Goal: Use online tool/utility: Utilize a website feature to perform a specific function

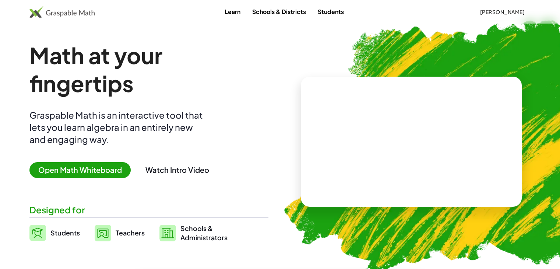
click at [99, 169] on span "Open Math Whiteboard" at bounding box center [79, 170] width 101 height 16
click at [82, 176] on span "Open Math Whiteboard" at bounding box center [79, 170] width 101 height 16
drag, startPoint x: 82, startPoint y: 176, endPoint x: 76, endPoint y: 168, distance: 10.5
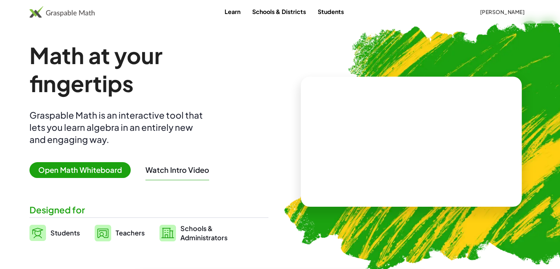
click at [76, 168] on span "Open Math Whiteboard" at bounding box center [79, 170] width 101 height 16
click at [110, 168] on span "Open Math Whiteboard" at bounding box center [79, 170] width 101 height 16
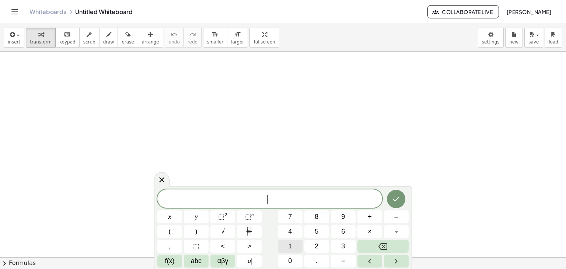
click at [285, 245] on button "1" at bounding box center [290, 246] width 25 height 13
click at [378, 246] on button "Backspace" at bounding box center [382, 246] width 51 height 13
click at [289, 258] on span "0" at bounding box center [290, 261] width 4 height 10
click at [312, 261] on button "." at bounding box center [316, 260] width 25 height 13
click at [317, 246] on span "2" at bounding box center [316, 246] width 4 height 10
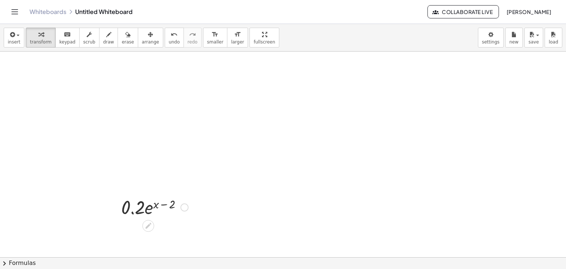
click at [154, 210] on div at bounding box center [154, 206] width 74 height 25
click at [147, 208] on div at bounding box center [154, 206] width 74 height 25
click at [39, 39] on span "transform" at bounding box center [41, 41] width 22 height 5
click at [14, 41] on span "insert" at bounding box center [14, 41] width 13 height 5
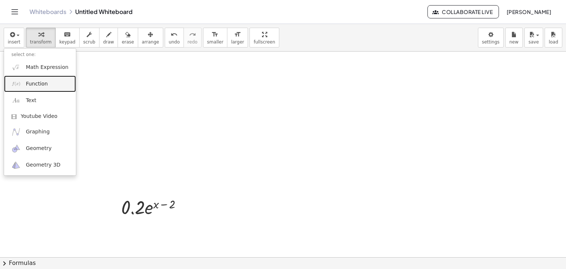
click at [41, 83] on span "Function" at bounding box center [37, 83] width 22 height 7
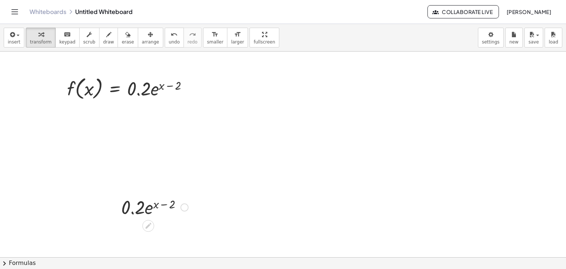
click at [150, 208] on div at bounding box center [154, 206] width 74 height 25
drag, startPoint x: 126, startPoint y: 207, endPoint x: 166, endPoint y: 210, distance: 41.0
click at [166, 210] on div at bounding box center [154, 206] width 74 height 25
click at [156, 238] on div at bounding box center [154, 231] width 74 height 25
click at [162, 228] on div at bounding box center [154, 231] width 74 height 25
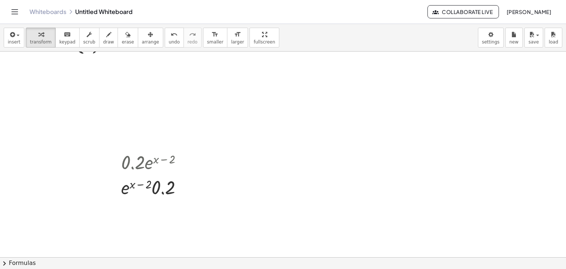
scroll to position [47, 0]
click at [136, 160] on div at bounding box center [154, 159] width 74 height 25
click at [122, 41] on span "erase" at bounding box center [128, 41] width 12 height 5
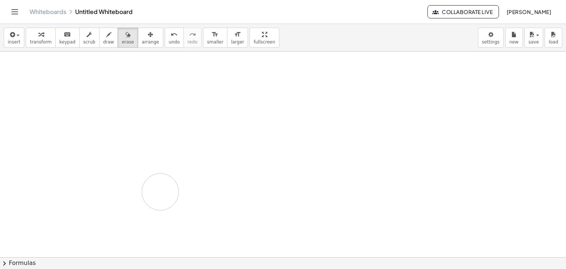
drag, startPoint x: 133, startPoint y: 140, endPoint x: 164, endPoint y: 224, distance: 90.1
click at [164, 224] on div at bounding box center [283, 233] width 566 height 459
drag, startPoint x: 173, startPoint y: 167, endPoint x: 127, endPoint y: 174, distance: 46.6
click at [127, 174] on div at bounding box center [283, 233] width 566 height 459
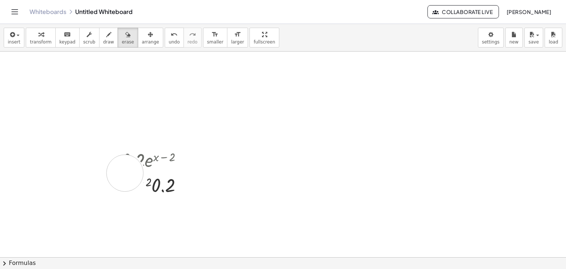
drag, startPoint x: 127, startPoint y: 174, endPoint x: 82, endPoint y: 164, distance: 45.9
click at [82, 164] on div at bounding box center [283, 233] width 566 height 459
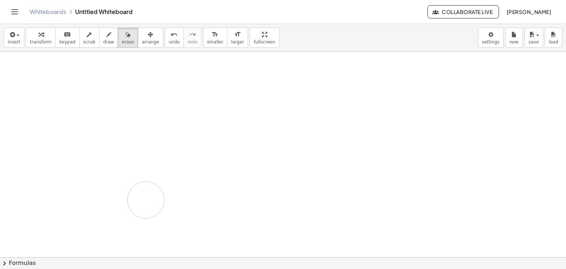
drag, startPoint x: 82, startPoint y: 164, endPoint x: 153, endPoint y: 178, distance: 72.0
click at [153, 178] on div at bounding box center [283, 233] width 566 height 459
click at [169, 40] on span "undo" at bounding box center [174, 41] width 11 height 5
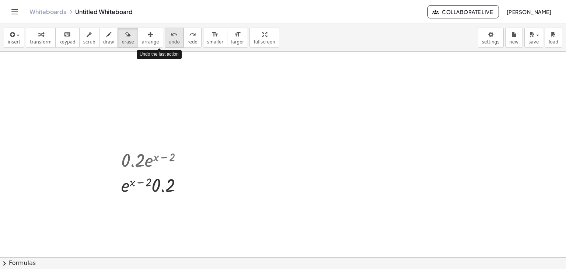
click at [169, 40] on span "undo" at bounding box center [174, 41] width 11 height 5
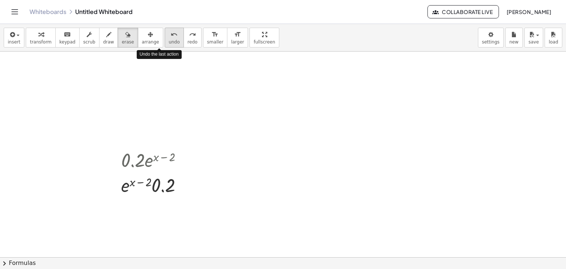
click at [169, 40] on span "undo" at bounding box center [174, 41] width 11 height 5
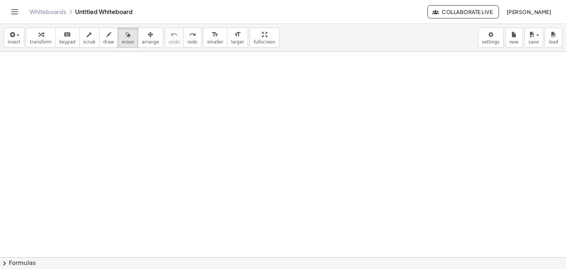
scroll to position [8, 0]
click at [12, 39] on button "insert" at bounding box center [14, 38] width 21 height 20
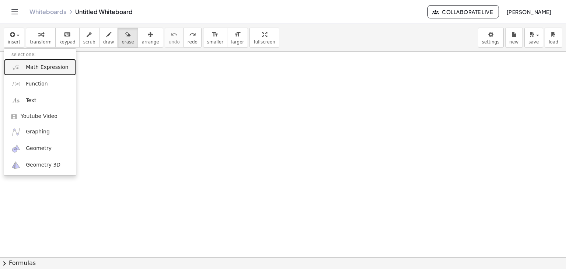
click at [32, 71] on link "Math Expression" at bounding box center [40, 67] width 72 height 17
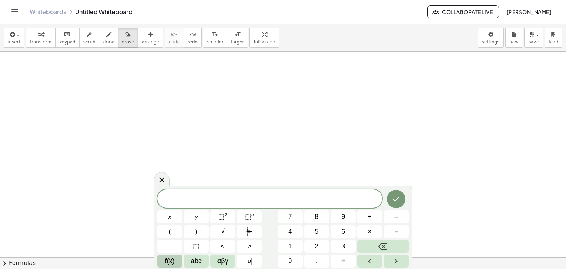
click at [171, 258] on span "f(x)" at bounding box center [170, 261] width 10 height 10
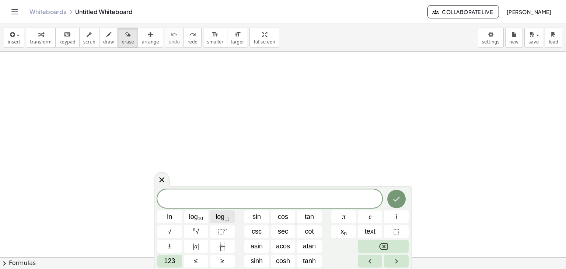
click at [218, 219] on span "log ⬚" at bounding box center [221, 217] width 13 height 10
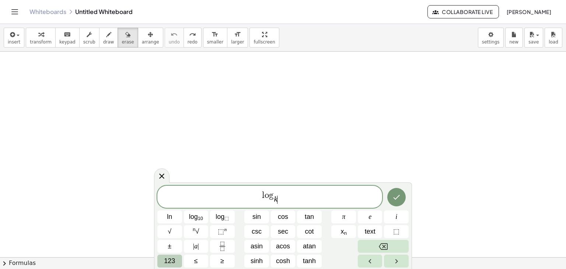
click at [174, 257] on span "123" at bounding box center [169, 261] width 11 height 10
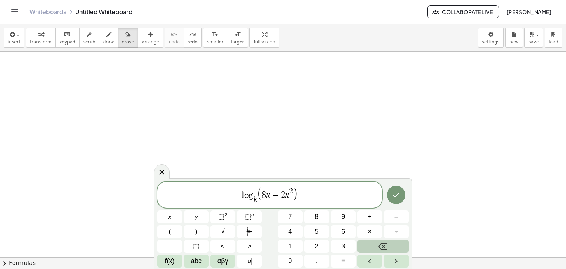
click at [243, 195] on var "l" at bounding box center [243, 195] width 3 height 9
click at [239, 194] on span "l ​ o g k ​ ( 8 x − 2 x 2 )" at bounding box center [269, 195] width 225 height 18
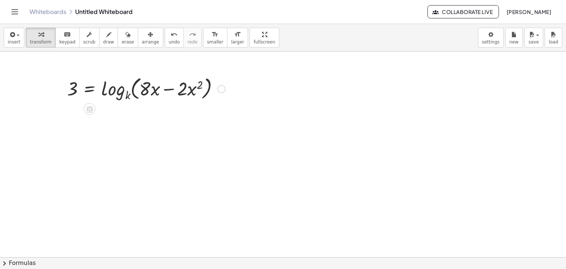
click at [132, 91] on div at bounding box center [145, 88] width 165 height 28
click at [149, 89] on div at bounding box center [145, 88] width 165 height 28
click at [172, 93] on div at bounding box center [145, 88] width 165 height 28
click at [164, 89] on div at bounding box center [145, 88] width 165 height 28
click at [133, 97] on div at bounding box center [145, 88] width 165 height 28
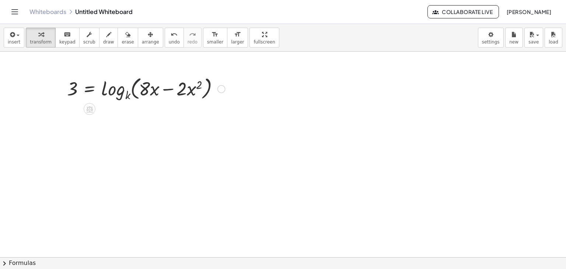
click at [129, 96] on div at bounding box center [145, 88] width 165 height 28
drag, startPoint x: 124, startPoint y: 95, endPoint x: 69, endPoint y: 101, distance: 54.7
click at [69, 101] on div at bounding box center [145, 88] width 165 height 28
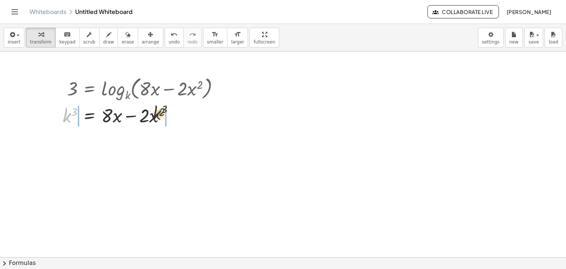
drag, startPoint x: 67, startPoint y: 118, endPoint x: 185, endPoint y: 119, distance: 117.5
click at [185, 119] on div at bounding box center [144, 114] width 170 height 25
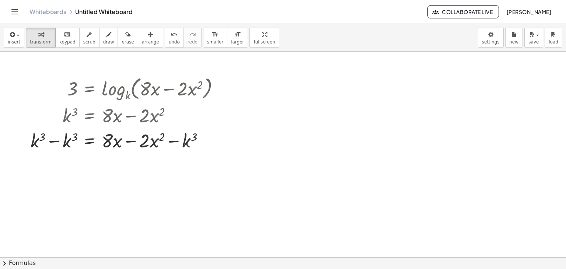
click at [182, 166] on div at bounding box center [283, 248] width 566 height 411
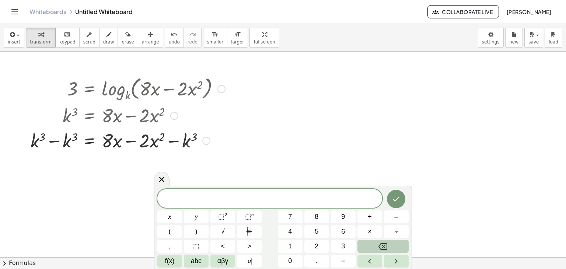
click at [125, 123] on div at bounding box center [128, 114] width 202 height 25
click at [263, 137] on div at bounding box center [283, 248] width 566 height 411
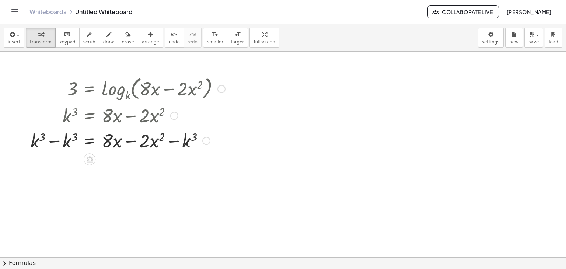
click at [119, 145] on div at bounding box center [128, 139] width 202 height 25
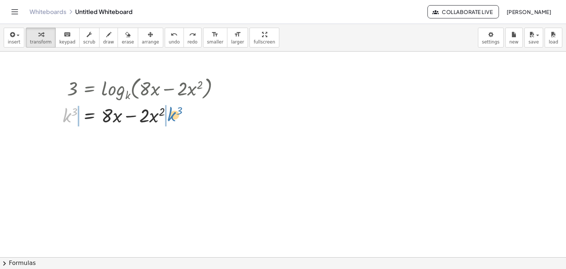
drag, startPoint x: 67, startPoint y: 120, endPoint x: 172, endPoint y: 119, distance: 104.6
click at [172, 119] on div at bounding box center [144, 114] width 170 height 25
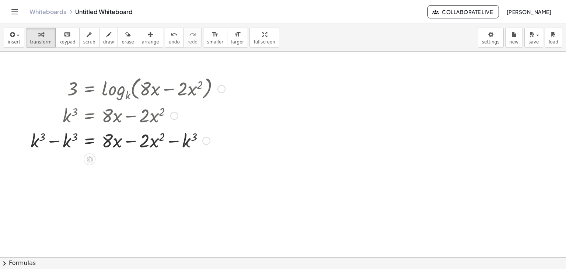
click at [71, 146] on div at bounding box center [128, 139] width 202 height 25
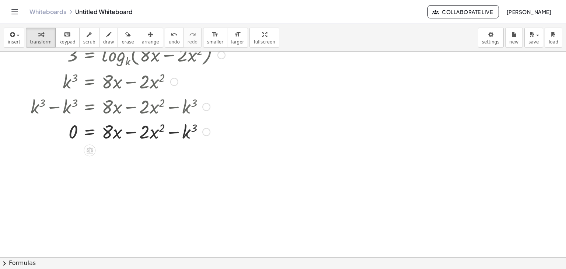
scroll to position [42, 0]
click at [145, 138] on div at bounding box center [128, 130] width 202 height 25
click at [117, 133] on div at bounding box center [128, 130] width 202 height 25
click at [149, 129] on div at bounding box center [128, 130] width 202 height 25
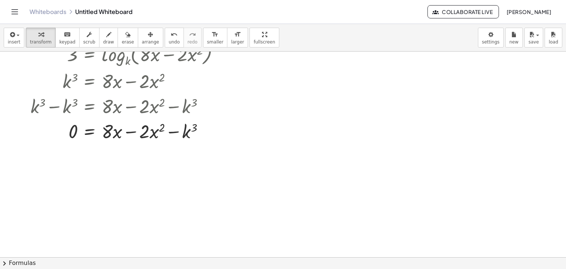
scroll to position [0, 0]
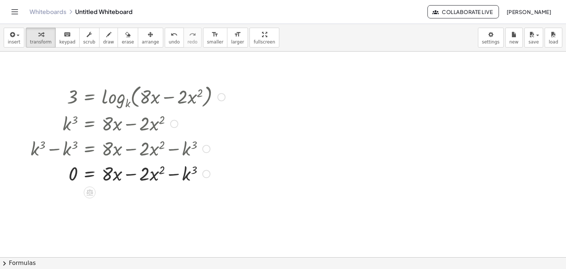
click at [71, 154] on div at bounding box center [128, 148] width 202 height 25
click at [56, 147] on div at bounding box center [128, 148] width 202 height 25
drag, startPoint x: 216, startPoint y: 145, endPoint x: 218, endPoint y: 125, distance: 19.6
click at [89, 97] on div "3 = log k ( , + · 8 · x − · 2 · x 2 ) k 3 = + · 8 · x − · 2 · x 2 + k 3 − k 3 =…" at bounding box center [89, 97] width 0 height 0
click at [105, 109] on div at bounding box center [128, 96] width 202 height 28
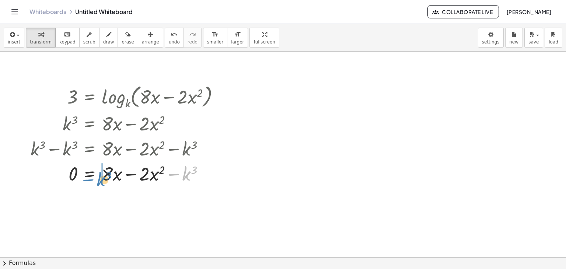
drag, startPoint x: 191, startPoint y: 180, endPoint x: 106, endPoint y: 186, distance: 85.2
click at [106, 186] on div "3 = log k ( , + · 8 · x − · 2 · x 2 ) k 3 = + · 8 · x − · 2 · x 2 + k 3 − k 3 =…" at bounding box center [125, 133] width 211 height 107
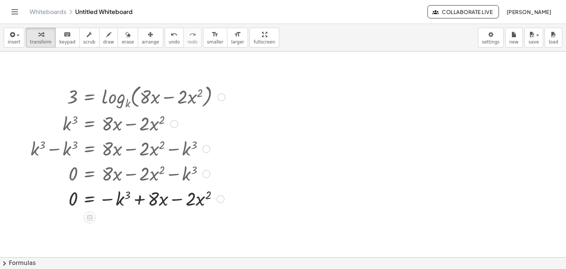
click at [197, 180] on div at bounding box center [121, 173] width 188 height 25
drag, startPoint x: 196, startPoint y: 194, endPoint x: 145, endPoint y: 196, distance: 50.9
click at [145, 196] on div at bounding box center [128, 198] width 202 height 25
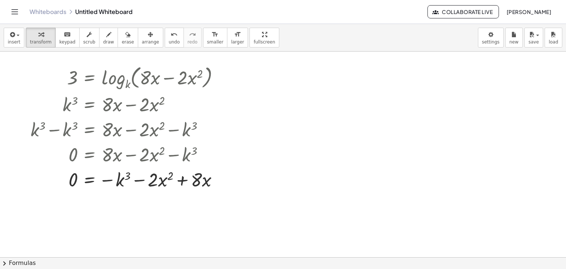
scroll to position [19, 0]
click at [259, 141] on div at bounding box center [283, 237] width 566 height 411
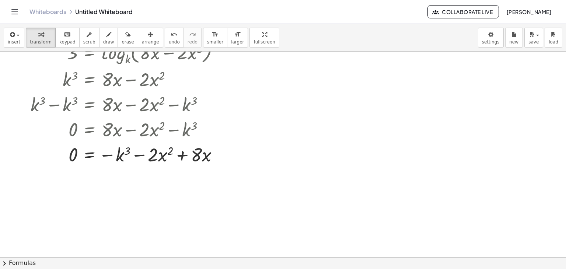
scroll to position [44, 0]
click at [130, 145] on div at bounding box center [128, 153] width 202 height 25
click at [127, 148] on div at bounding box center [128, 153] width 202 height 25
click at [120, 154] on div at bounding box center [128, 153] width 202 height 25
click at [85, 175] on div at bounding box center [90, 173] width 12 height 12
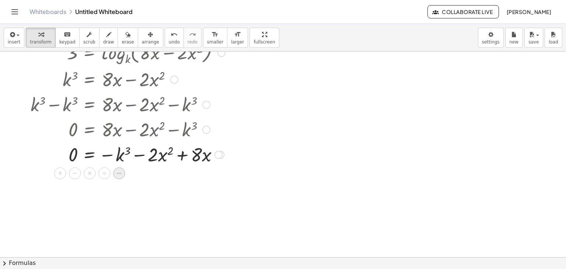
click at [117, 171] on icon at bounding box center [119, 173] width 7 height 7
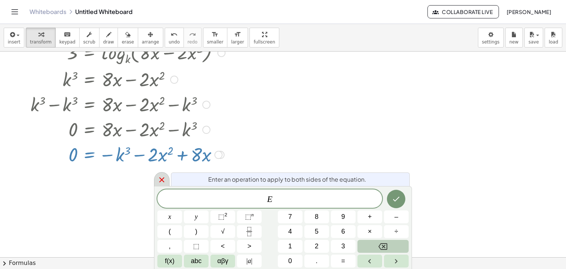
click at [163, 182] on icon at bounding box center [161, 179] width 5 height 5
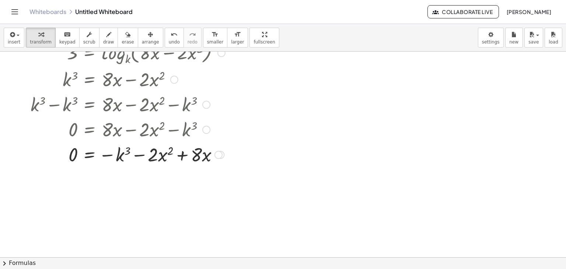
click at [158, 131] on div at bounding box center [121, 128] width 188 height 25
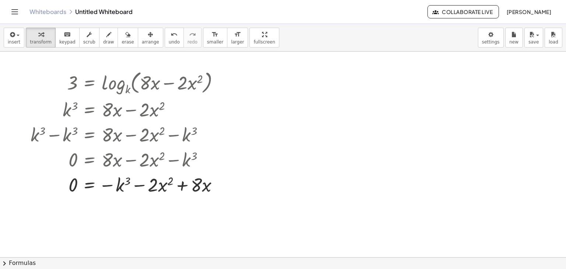
scroll to position [13, 0]
drag, startPoint x: 70, startPoint y: 116, endPoint x: 73, endPoint y: 105, distance: 11.5
click at [73, 105] on div at bounding box center [128, 110] width 202 height 25
drag, startPoint x: 73, startPoint y: 105, endPoint x: 87, endPoint y: 118, distance: 19.0
click at [87, 118] on div at bounding box center [128, 110] width 202 height 25
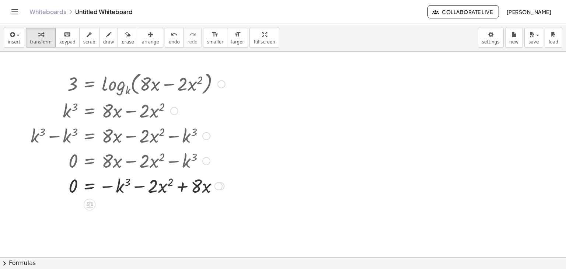
click at [82, 180] on div at bounding box center [128, 185] width 202 height 25
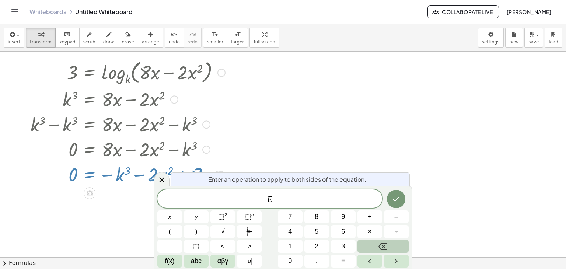
scroll to position [25, 0]
click at [106, 157] on div at bounding box center [121, 148] width 188 height 25
drag, startPoint x: 118, startPoint y: 172, endPoint x: 58, endPoint y: 171, distance: 60.0
click at [58, 171] on div at bounding box center [128, 173] width 202 height 25
click at [141, 138] on div at bounding box center [121, 148] width 188 height 25
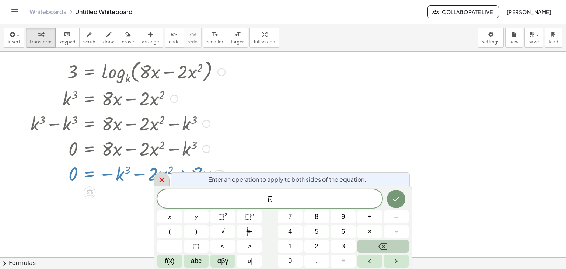
click at [166, 185] on div at bounding box center [161, 179] width 15 height 14
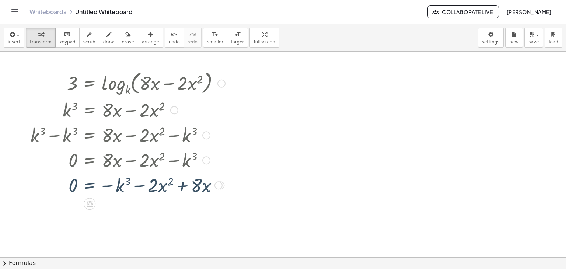
scroll to position [13, 0]
click at [117, 207] on div at bounding box center [283, 244] width 566 height 411
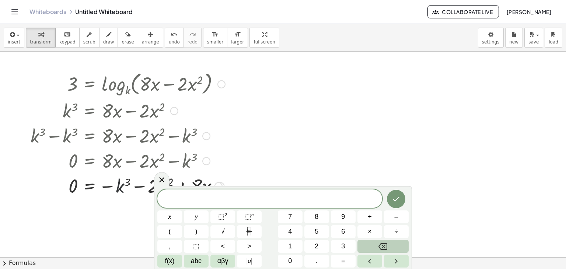
drag, startPoint x: 119, startPoint y: 190, endPoint x: 87, endPoint y: 188, distance: 32.4
click at [87, 188] on div at bounding box center [128, 185] width 202 height 25
drag, startPoint x: 121, startPoint y: 189, endPoint x: 71, endPoint y: 192, distance: 50.2
click at [71, 192] on div at bounding box center [128, 185] width 202 height 25
click at [268, 159] on div at bounding box center [283, 244] width 566 height 411
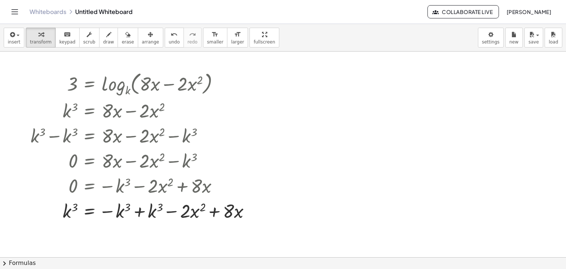
scroll to position [73, 0]
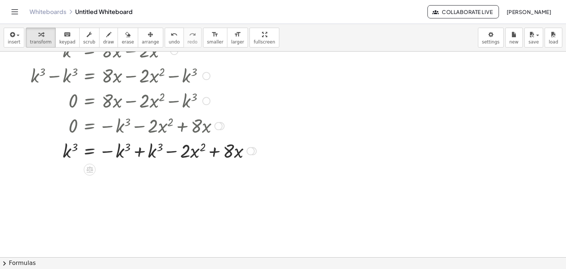
click at [139, 151] on div at bounding box center [143, 150] width 233 height 25
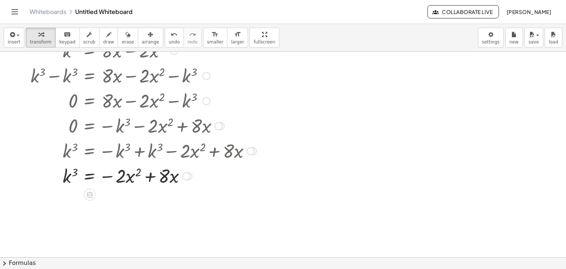
click at [74, 171] on div at bounding box center [143, 175] width 233 height 25
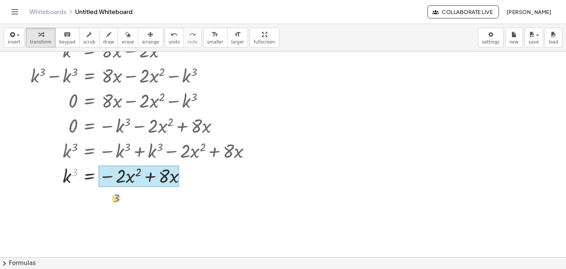
drag, startPoint x: 74, startPoint y: 171, endPoint x: 117, endPoint y: 196, distance: 49.8
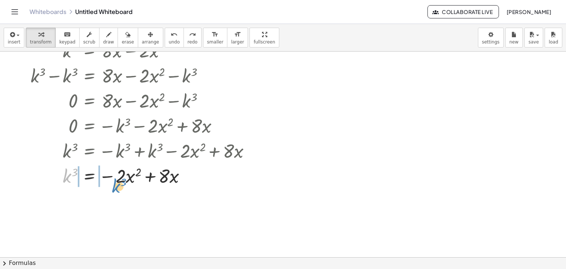
drag, startPoint x: 68, startPoint y: 179, endPoint x: 116, endPoint y: 190, distance: 49.7
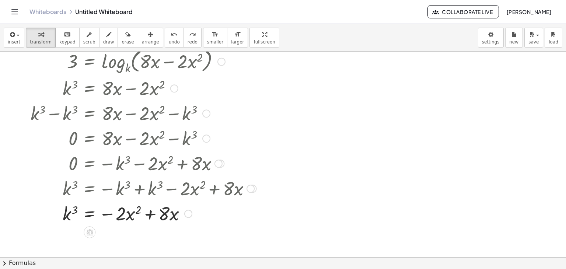
scroll to position [49, 0]
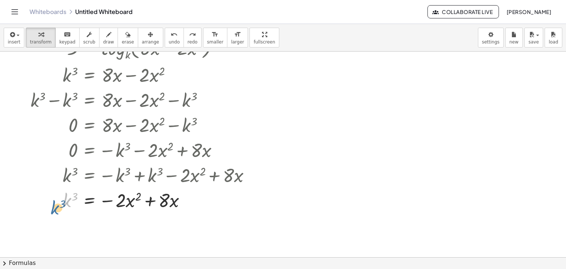
drag, startPoint x: 68, startPoint y: 201, endPoint x: 57, endPoint y: 208, distance: 12.9
click at [57, 208] on div at bounding box center [143, 199] width 233 height 25
drag, startPoint x: 62, startPoint y: 205, endPoint x: 97, endPoint y: 210, distance: 35.7
click at [97, 210] on div at bounding box center [143, 199] width 233 height 25
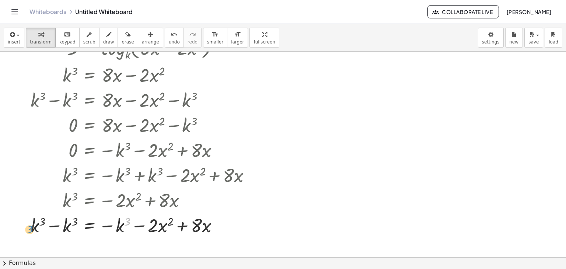
drag, startPoint x: 128, startPoint y: 220, endPoint x: 30, endPoint y: 230, distance: 98.4
click at [30, 230] on div "3 = log k ( , + · 8 · x − · 2 · x 2 ) k 3 = + · 8 · x − · 2 · x 2 + k 3 − k 3 =…" at bounding box center [141, 135] width 242 height 207
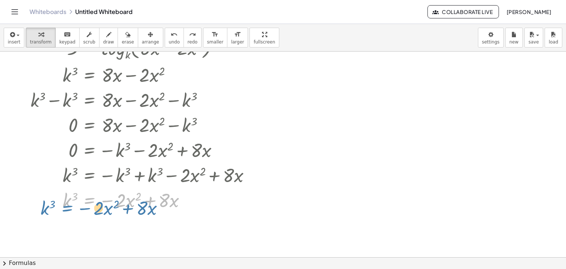
drag, startPoint x: 78, startPoint y: 193, endPoint x: 87, endPoint y: 186, distance: 11.6
click at [89, 48] on div "3 = log k ( , + · 8 · x − · 2 · x 2 ) k 3 = + · 8 · x − · 2 · x 2 + k 3 − k 3 =…" at bounding box center [89, 48] width 0 height 0
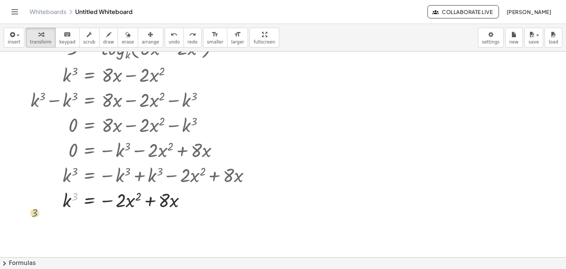
drag, startPoint x: 74, startPoint y: 196, endPoint x: 29, endPoint y: 215, distance: 49.0
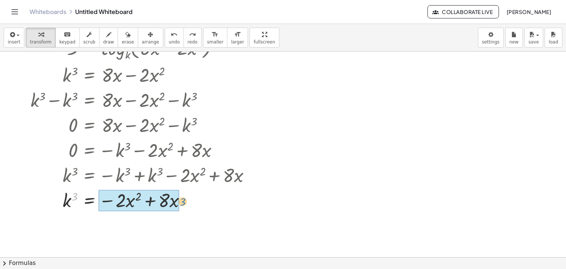
drag, startPoint x: 75, startPoint y: 194, endPoint x: 181, endPoint y: 196, distance: 106.4
click at [181, 196] on div at bounding box center [143, 199] width 233 height 25
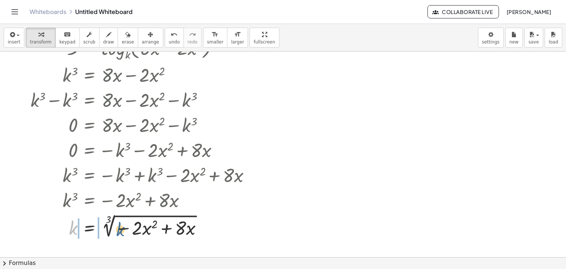
drag, startPoint x: 75, startPoint y: 232, endPoint x: 148, endPoint y: 230, distance: 72.6
click at [148, 230] on div at bounding box center [143, 226] width 233 height 28
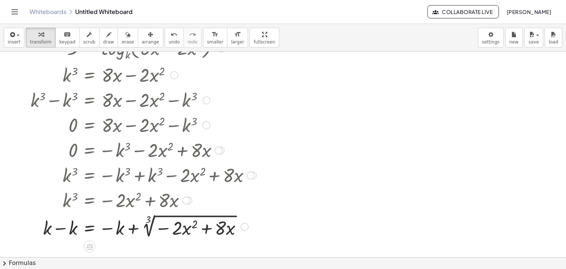
click at [52, 227] on div at bounding box center [143, 226] width 233 height 28
click at [61, 231] on div at bounding box center [143, 226] width 233 height 28
drag, startPoint x: 149, startPoint y: 217, endPoint x: 59, endPoint y: 238, distance: 91.9
click at [59, 238] on div at bounding box center [143, 226] width 233 height 28
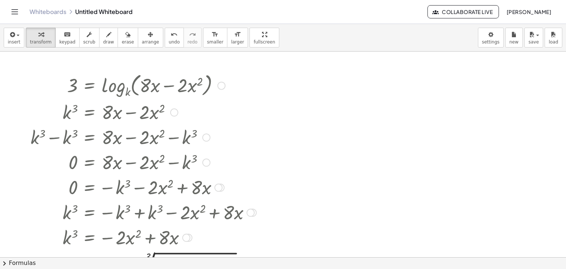
scroll to position [12, 0]
click at [117, 36] on button "erase" at bounding box center [127, 38] width 20 height 20
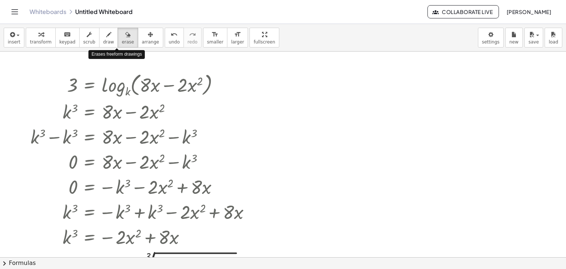
click at [78, 86] on div at bounding box center [283, 245] width 566 height 411
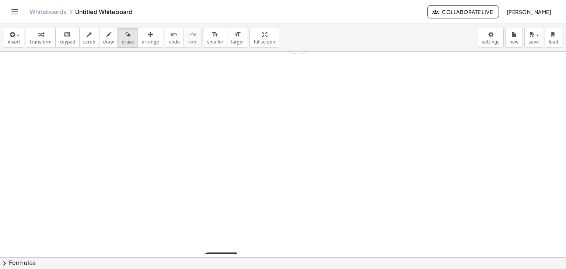
drag, startPoint x: 78, startPoint y: 86, endPoint x: 116, endPoint y: 283, distance: 200.3
click at [116, 268] on html "Graspable Math Activities Whiteboards Classes Account v1.28.4 | Privacy policy …" at bounding box center [283, 134] width 566 height 269
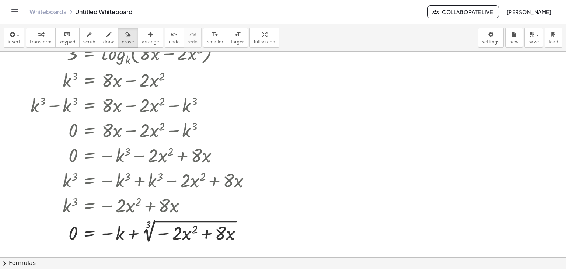
scroll to position [84, 0]
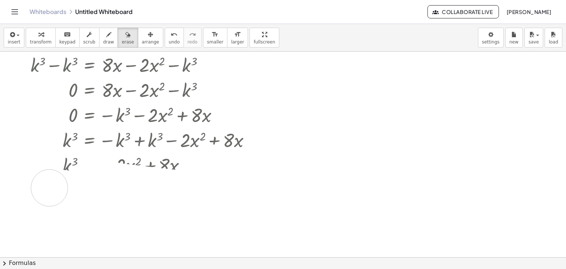
drag, startPoint x: 214, startPoint y: 163, endPoint x: 72, endPoint y: 189, distance: 144.2
click at [72, 189] on div at bounding box center [283, 173] width 566 height 411
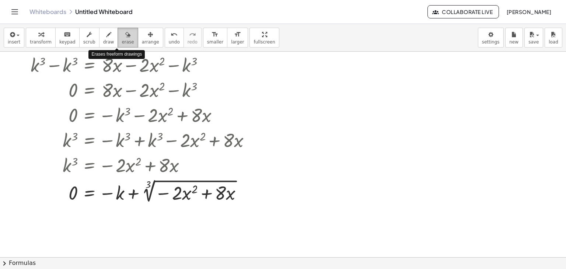
click at [122, 36] on div "button" at bounding box center [128, 34] width 12 height 9
click at [106, 37] on icon "button" at bounding box center [108, 34] width 5 height 9
click at [113, 144] on div at bounding box center [283, 173] width 566 height 411
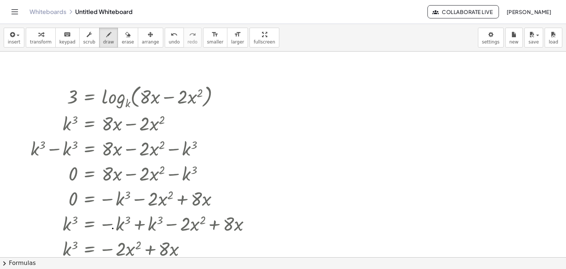
scroll to position [0, 0]
drag, startPoint x: 45, startPoint y: 69, endPoint x: 102, endPoint y: 113, distance: 71.9
click at [102, 113] on div at bounding box center [283, 257] width 566 height 411
click at [10, 40] on span "insert" at bounding box center [14, 41] width 13 height 5
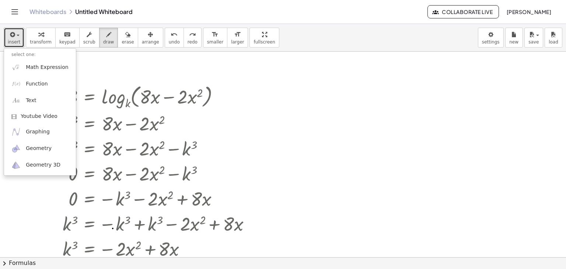
click at [12, 33] on icon "button" at bounding box center [11, 34] width 7 height 9
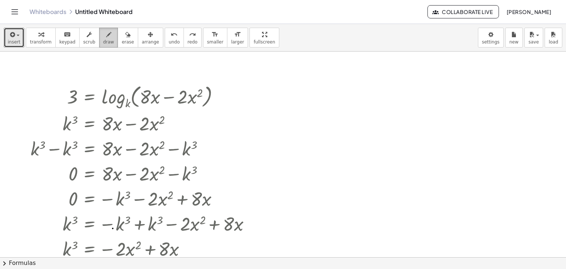
click at [106, 38] on icon "button" at bounding box center [108, 34] width 5 height 9
click at [142, 35] on div "button" at bounding box center [150, 34] width 17 height 9
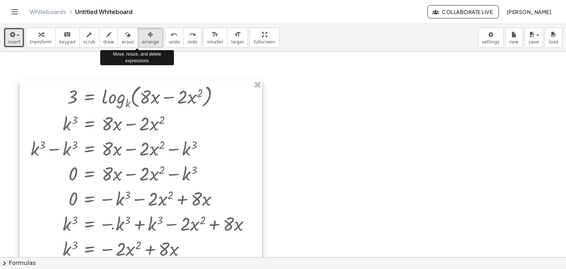
click at [141, 105] on div at bounding box center [141, 185] width 242 height 210
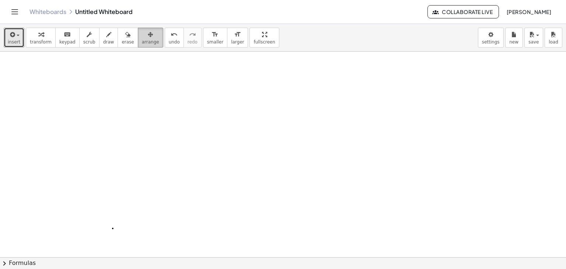
click at [165, 36] on button "undo undo" at bounding box center [174, 38] width 19 height 20
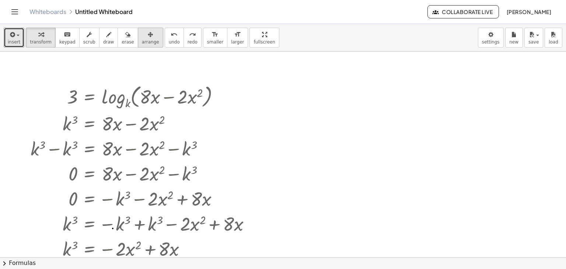
click at [148, 38] on icon "button" at bounding box center [150, 34] width 5 height 9
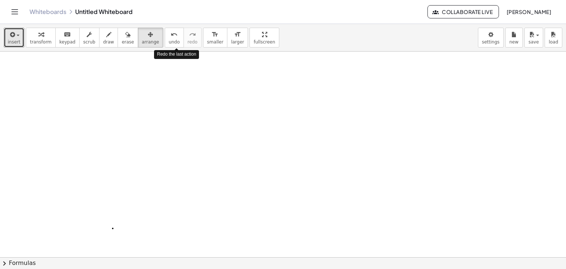
click at [74, 167] on div at bounding box center [283, 257] width 566 height 411
click at [9, 35] on icon "button" at bounding box center [11, 34] width 7 height 9
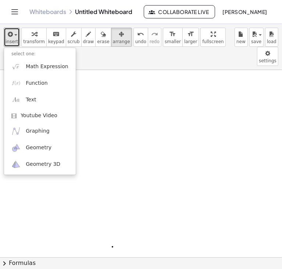
click at [217, 151] on div at bounding box center [141, 257] width 282 height 374
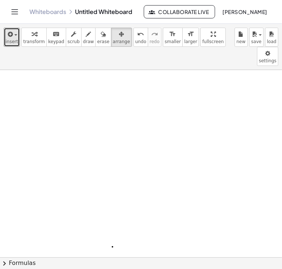
click at [217, 151] on div at bounding box center [141, 257] width 282 height 374
click at [11, 40] on span "insert" at bounding box center [12, 41] width 13 height 5
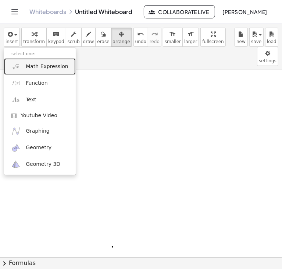
click at [25, 73] on link "Math Expression" at bounding box center [40, 66] width 72 height 17
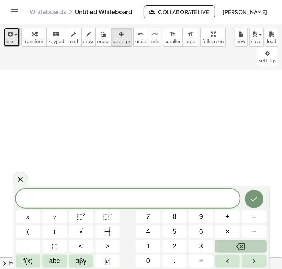
click at [13, 36] on span "button" at bounding box center [13, 34] width 1 height 5
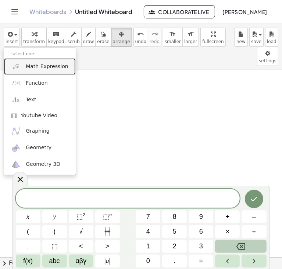
click at [56, 70] on span "Math Expression" at bounding box center [47, 66] width 42 height 7
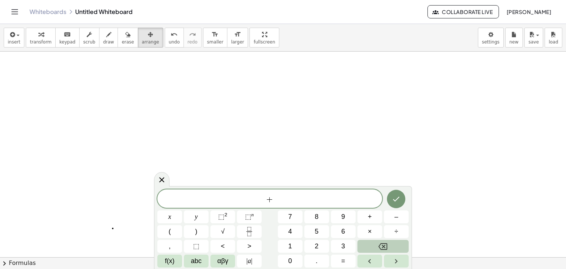
click at [282, 155] on div at bounding box center [283, 257] width 566 height 411
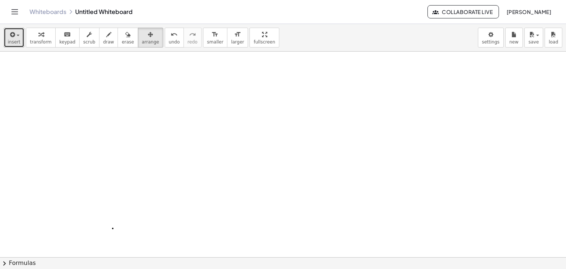
click at [11, 38] on icon "button" at bounding box center [11, 34] width 7 height 9
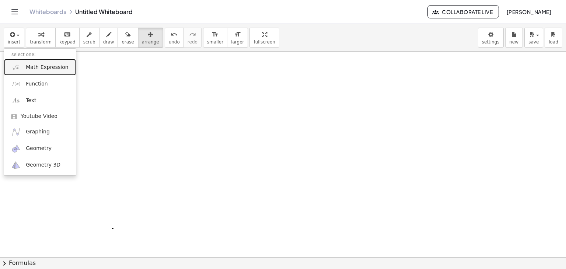
click at [39, 66] on span "Math Expression" at bounding box center [47, 67] width 42 height 7
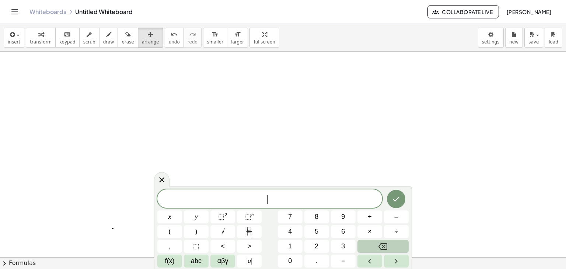
click at [192, 95] on div at bounding box center [283, 257] width 566 height 411
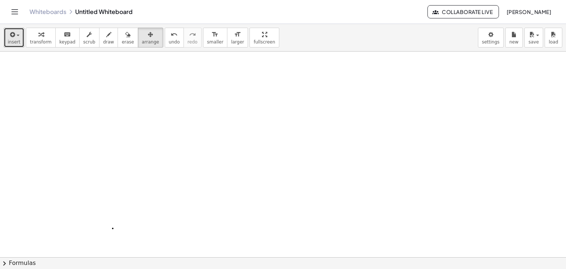
click at [14, 46] on button "insert" at bounding box center [14, 38] width 21 height 20
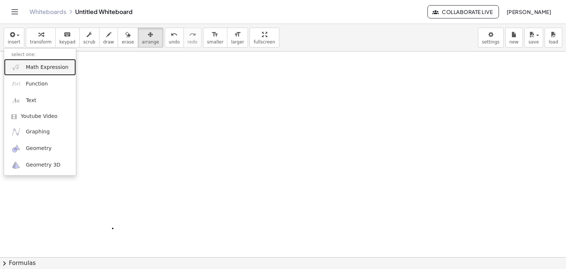
click at [46, 67] on span "Math Expression" at bounding box center [47, 67] width 42 height 7
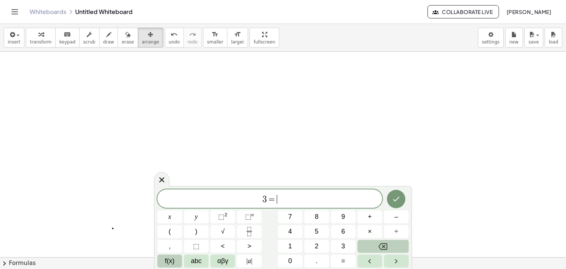
click at [171, 264] on span "f(x)" at bounding box center [170, 261] width 10 height 10
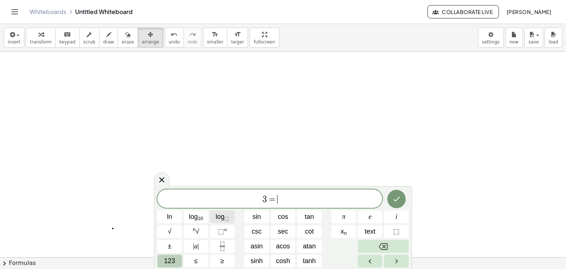
click at [216, 215] on span "log ⬚" at bounding box center [221, 217] width 13 height 10
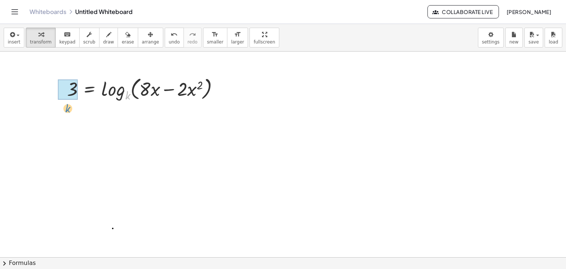
drag, startPoint x: 127, startPoint y: 96, endPoint x: 65, endPoint y: 109, distance: 62.9
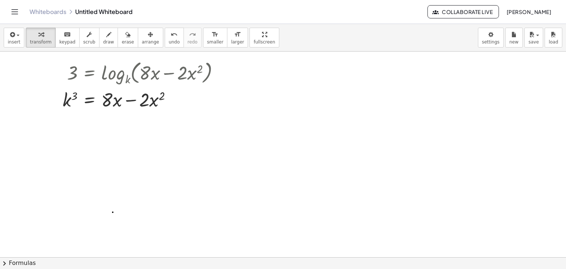
scroll to position [17, 0]
drag, startPoint x: 73, startPoint y: 101, endPoint x: 196, endPoint y: 109, distance: 123.3
click at [196, 109] on div at bounding box center [144, 98] width 170 height 25
drag, startPoint x: 69, startPoint y: 99, endPoint x: 172, endPoint y: 96, distance: 102.8
click at [172, 96] on div at bounding box center [144, 98] width 170 height 25
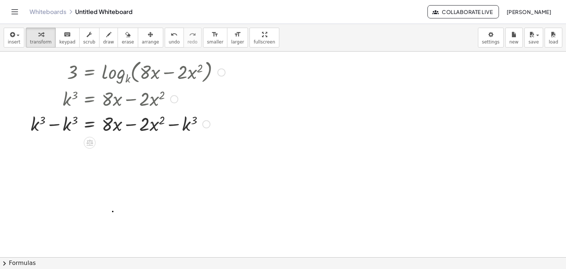
click at [47, 123] on div at bounding box center [128, 123] width 202 height 25
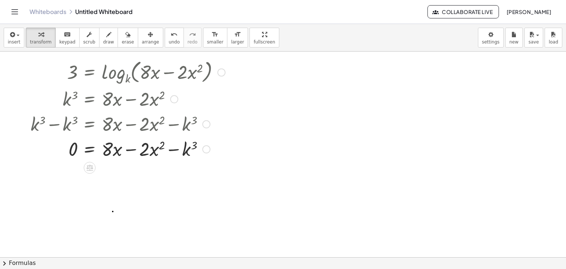
click at [218, 155] on div at bounding box center [128, 148] width 202 height 25
click at [84, 124] on div at bounding box center [128, 123] width 202 height 25
click at [56, 123] on div at bounding box center [128, 123] width 202 height 25
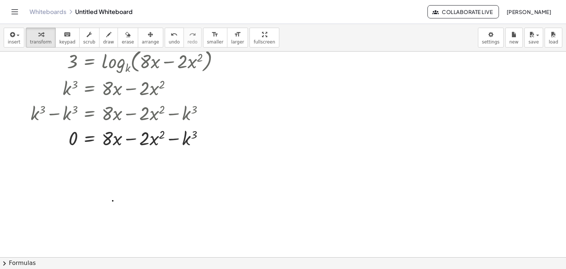
scroll to position [25, 0]
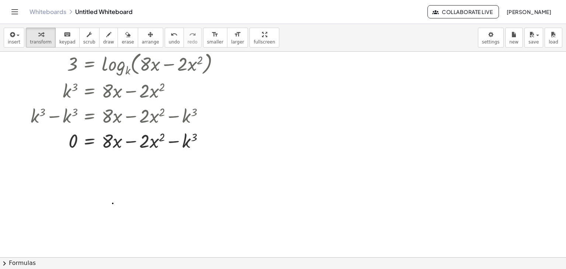
click at [248, 149] on div at bounding box center [283, 232] width 566 height 411
click at [12, 37] on icon "button" at bounding box center [11, 34] width 7 height 9
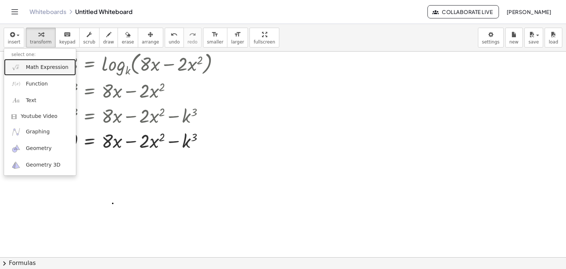
click at [35, 64] on span "Math Expression" at bounding box center [47, 67] width 42 height 7
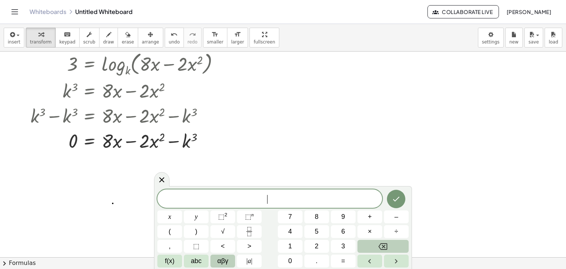
click at [233, 257] on button "αβγ" at bounding box center [222, 260] width 25 height 13
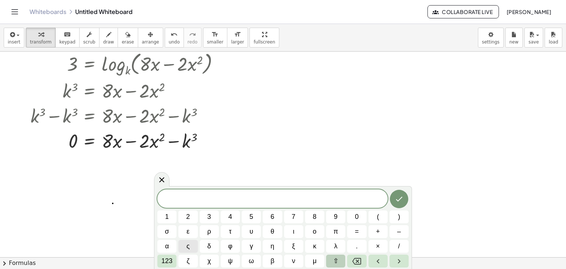
click at [334, 258] on span "⇧" at bounding box center [336, 261] width 6 height 10
click at [208, 247] on span "δ" at bounding box center [209, 246] width 4 height 10
click at [172, 262] on button "123" at bounding box center [166, 260] width 19 height 13
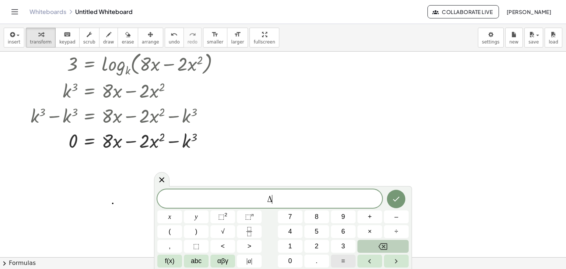
click at [347, 256] on button "=" at bounding box center [343, 260] width 25 height 13
drag, startPoint x: 144, startPoint y: 142, endPoint x: 153, endPoint y: 144, distance: 9.6
click at [153, 144] on div at bounding box center [128, 140] width 202 height 25
click at [148, 37] on icon "button" at bounding box center [150, 34] width 5 height 9
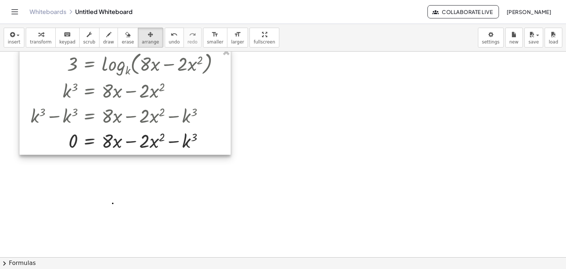
click at [151, 143] on div at bounding box center [125, 101] width 211 height 107
click at [125, 142] on div at bounding box center [125, 101] width 211 height 107
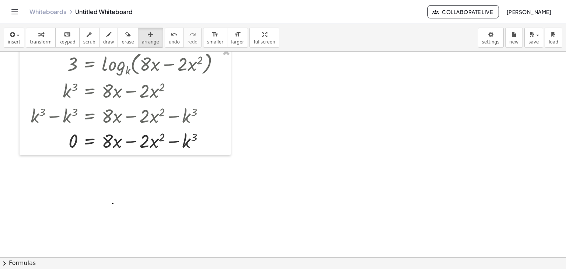
click at [211, 165] on div at bounding box center [283, 232] width 566 height 411
click at [148, 37] on icon "button" at bounding box center [150, 34] width 5 height 9
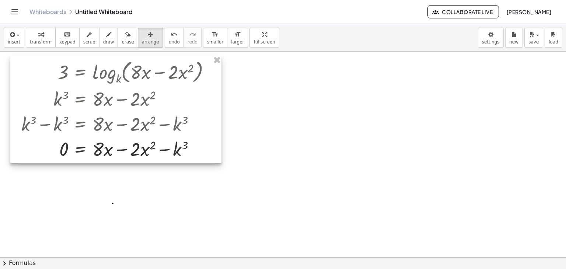
drag, startPoint x: 152, startPoint y: 143, endPoint x: 146, endPoint y: 149, distance: 8.6
click at [146, 149] on div at bounding box center [115, 109] width 211 height 107
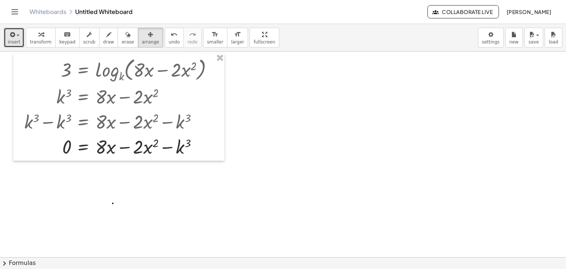
click at [9, 30] on icon "button" at bounding box center [11, 34] width 7 height 9
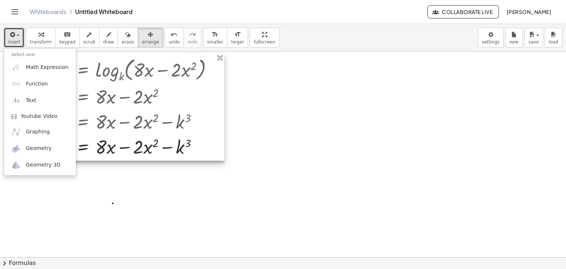
click at [134, 156] on div at bounding box center [118, 106] width 211 height 107
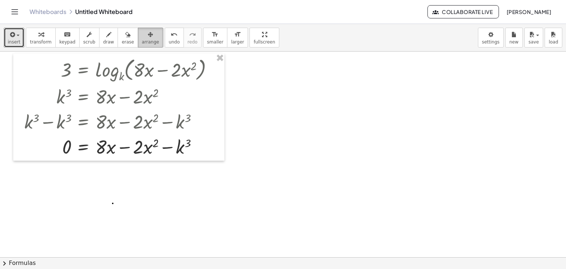
click at [148, 36] on icon "button" at bounding box center [150, 34] width 5 height 9
click at [169, 40] on span "undo" at bounding box center [174, 41] width 11 height 5
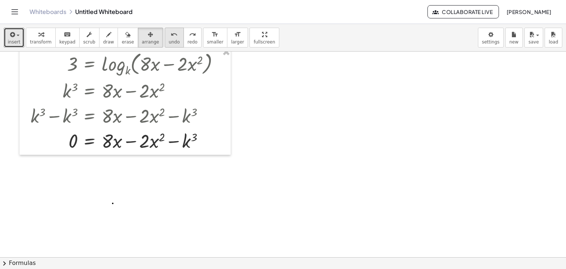
click at [169, 39] on span "undo" at bounding box center [174, 41] width 11 height 5
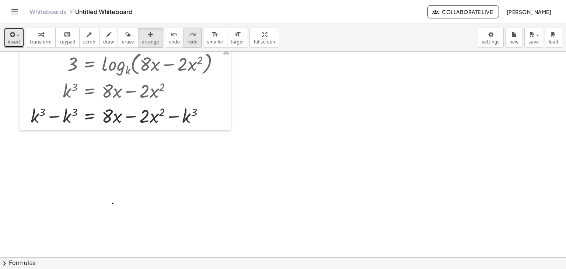
click at [187, 43] on span "redo" at bounding box center [192, 41] width 10 height 5
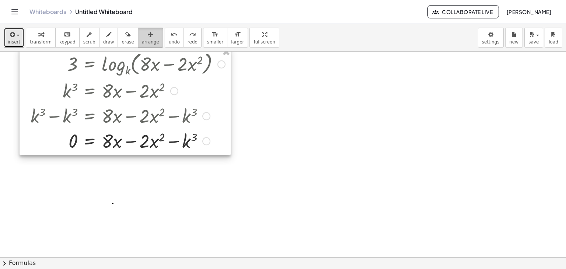
click at [148, 38] on icon "button" at bounding box center [150, 34] width 5 height 9
click at [122, 40] on span "erase" at bounding box center [128, 41] width 12 height 5
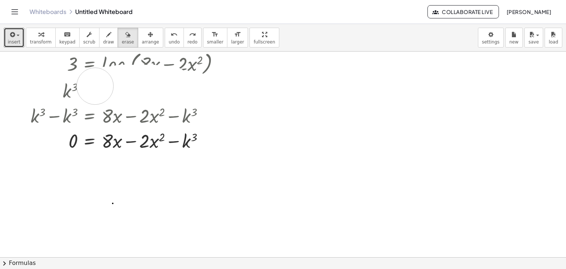
drag, startPoint x: 172, startPoint y: 84, endPoint x: 90, endPoint y: 86, distance: 81.4
click at [90, 86] on div at bounding box center [283, 232] width 566 height 411
click at [122, 40] on span "erase" at bounding box center [128, 41] width 12 height 5
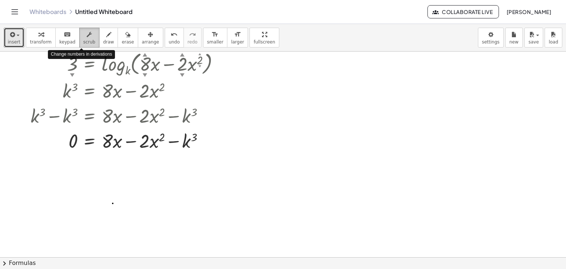
click at [84, 43] on span "scrub" at bounding box center [89, 41] width 12 height 5
click at [153, 149] on div at bounding box center [128, 140] width 202 height 25
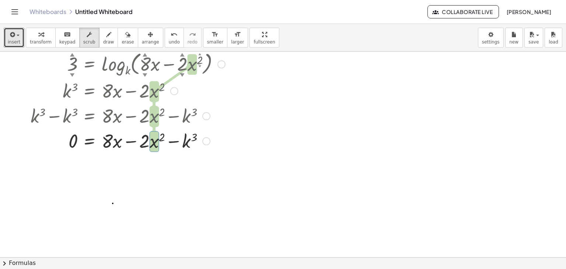
click at [143, 145] on div at bounding box center [128, 140] width 202 height 25
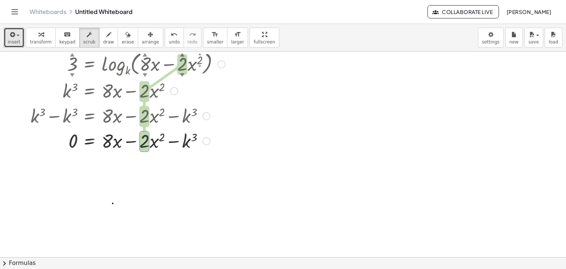
click at [143, 145] on div at bounding box center [128, 140] width 202 height 25
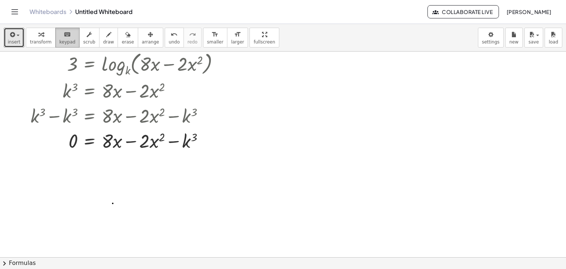
click at [66, 36] on div "keyboard" at bounding box center [67, 34] width 16 height 9
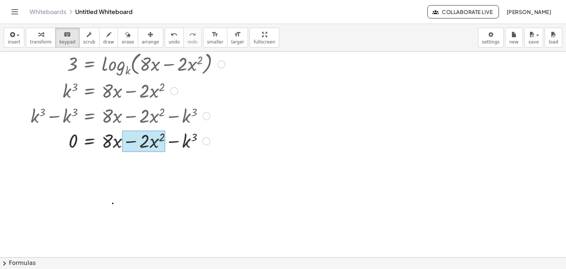
click at [152, 144] on div at bounding box center [143, 140] width 43 height 21
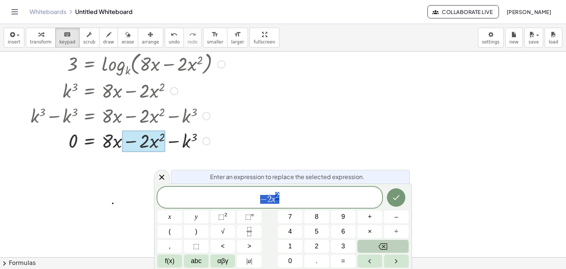
click at [152, 144] on div at bounding box center [143, 140] width 43 height 21
click at [253, 134] on div at bounding box center [283, 232] width 566 height 411
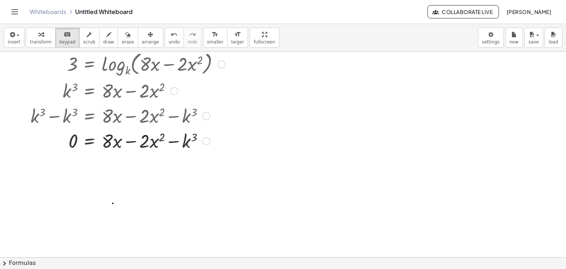
click at [253, 134] on div at bounding box center [283, 232] width 566 height 411
click at [15, 36] on span "button" at bounding box center [15, 35] width 1 height 5
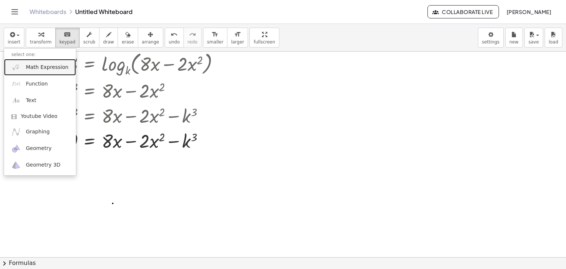
click at [41, 68] on span "Math Expression" at bounding box center [47, 67] width 42 height 7
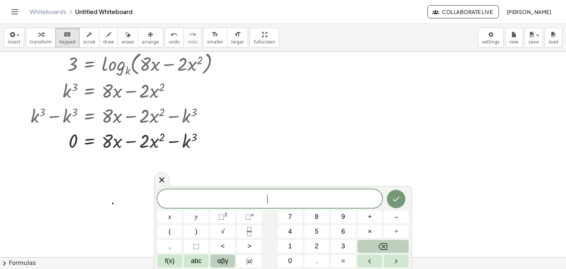
click at [222, 257] on span "αβγ" at bounding box center [222, 261] width 11 height 10
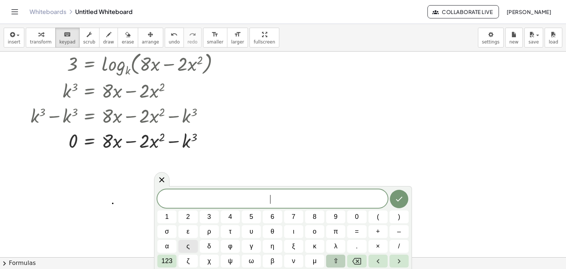
click at [334, 257] on span "⇧" at bounding box center [336, 261] width 6 height 10
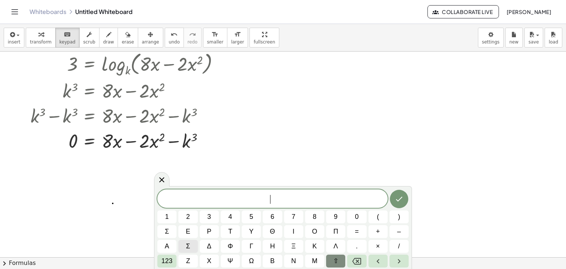
click at [334, 257] on span "⇧" at bounding box center [336, 261] width 6 height 10
click at [216, 252] on button "δ" at bounding box center [209, 246] width 19 height 13
click at [169, 263] on span "123" at bounding box center [166, 261] width 11 height 10
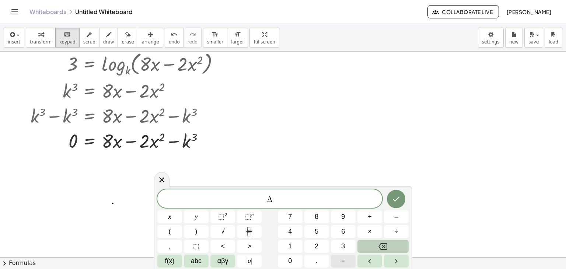
click at [342, 260] on span "=" at bounding box center [343, 261] width 4 height 10
click at [315, 215] on span "8" at bounding box center [316, 217] width 4 height 10
click at [224, 220] on span "⬚" at bounding box center [221, 216] width 6 height 7
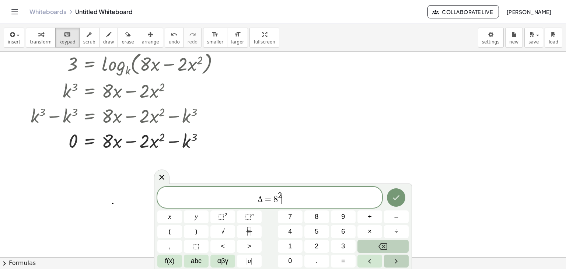
click at [391, 260] on button "Right arrow" at bounding box center [396, 260] width 25 height 13
click at [399, 219] on button "–" at bounding box center [396, 216] width 25 height 13
click at [293, 232] on button "4" at bounding box center [290, 231] width 25 height 13
click at [169, 236] on button "(" at bounding box center [169, 231] width 25 height 13
click at [397, 218] on span "–" at bounding box center [396, 217] width 4 height 10
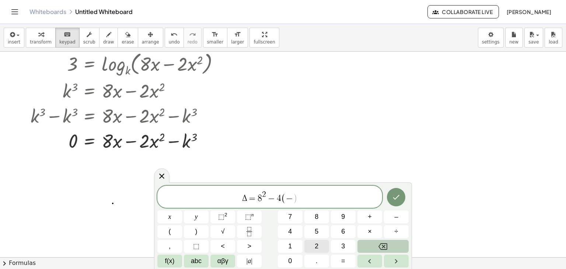
click at [323, 243] on button "2" at bounding box center [316, 246] width 25 height 13
click at [313, 196] on span "Δ = 8 2 − 4 ( − 2 ) ​" at bounding box center [269, 197] width 225 height 14
click at [197, 234] on button ")" at bounding box center [196, 231] width 25 height 13
click at [170, 231] on span "(" at bounding box center [170, 231] width 2 height 10
click at [396, 219] on span "–" at bounding box center [396, 217] width 4 height 10
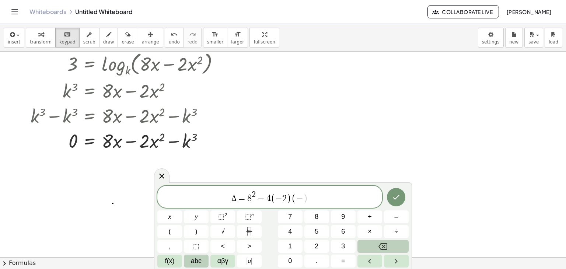
click at [191, 258] on span "abc" at bounding box center [196, 261] width 11 height 10
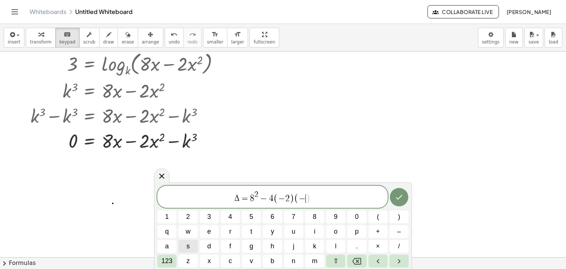
click at [313, 239] on div "Δ = 8 2 − 4 ( − 2 ) ( − ​ ) 1 2 3 4 5 6 7 8 9 0 ( ) q w e r t y u i o p + – a s…" at bounding box center [282, 227] width 251 height 82
click at [317, 243] on button "k" at bounding box center [314, 246] width 19 height 13
click at [168, 258] on span "123" at bounding box center [166, 261] width 11 height 10
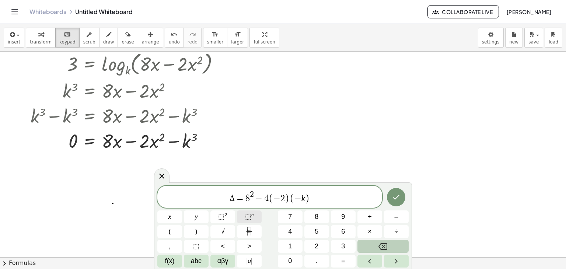
click at [250, 218] on span "⬚" at bounding box center [248, 216] width 6 height 7
click at [404, 199] on button "Done" at bounding box center [396, 196] width 18 height 18
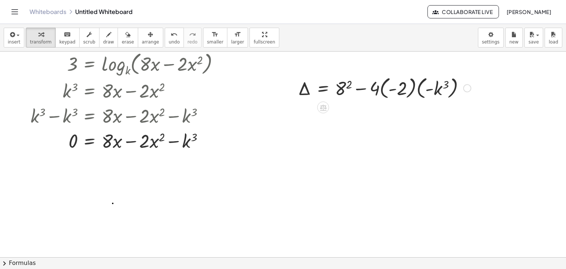
click at [448, 84] on div at bounding box center [384, 87] width 180 height 27
click at [414, 84] on div at bounding box center [384, 87] width 180 height 27
click at [395, 92] on div at bounding box center [377, 87] width 166 height 27
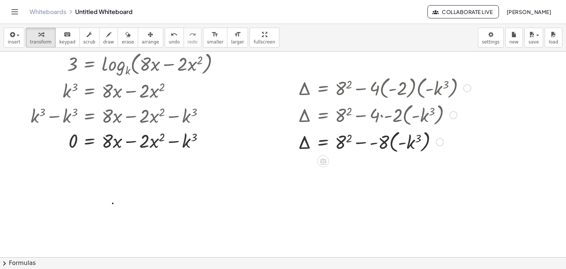
click at [398, 145] on div at bounding box center [384, 141] width 180 height 27
click at [384, 142] on div at bounding box center [384, 141] width 180 height 27
click at [364, 146] on div at bounding box center [384, 141] width 180 height 27
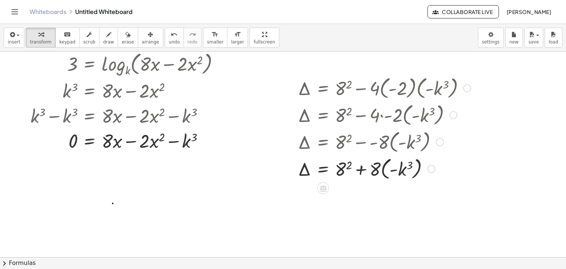
click at [391, 174] on div at bounding box center [384, 168] width 180 height 27
click at [393, 168] on div at bounding box center [384, 168] width 180 height 27
click at [383, 176] on div at bounding box center [384, 168] width 180 height 27
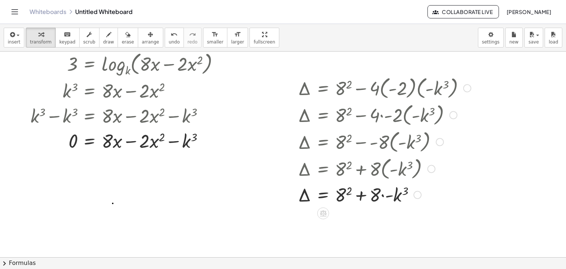
click at [382, 200] on div at bounding box center [384, 194] width 180 height 25
click at [384, 196] on div at bounding box center [384, 194] width 180 height 25
click at [393, 197] on div at bounding box center [384, 194] width 180 height 25
click at [343, 218] on div at bounding box center [384, 219] width 180 height 25
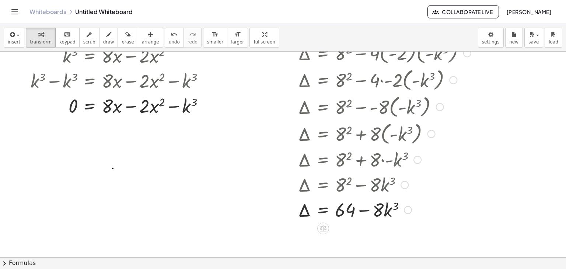
scroll to position [60, 0]
drag, startPoint x: 339, startPoint y: 208, endPoint x: 289, endPoint y: 211, distance: 50.9
click at [289, 211] on div "Δ = + 8 2 − · 4 · ( - 2 ) · ( - k 3 ) Δ = + 8 2 − · 4 · - 2 · ( - k 3 ) Δ = + 8…" at bounding box center [381, 130] width 189 height 186
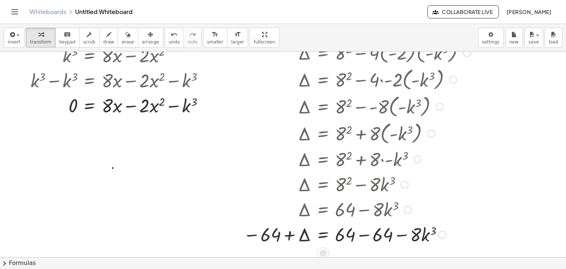
click at [300, 236] on div at bounding box center [356, 233] width 235 height 25
click at [301, 233] on div at bounding box center [356, 233] width 235 height 25
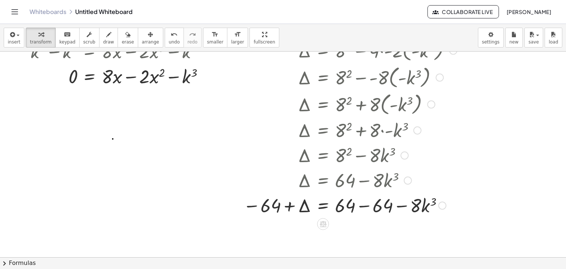
scroll to position [87, 0]
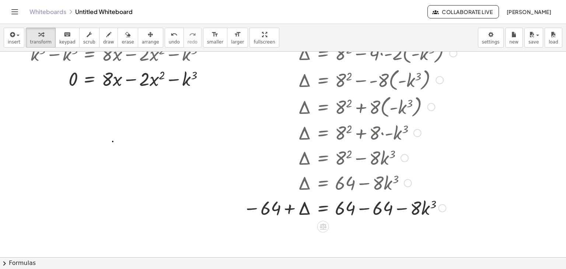
click at [344, 214] on div at bounding box center [356, 207] width 235 height 25
drag, startPoint x: 299, startPoint y: 203, endPoint x: 268, endPoint y: 202, distance: 30.9
click at [268, 202] on div at bounding box center [356, 207] width 235 height 25
click at [308, 207] on div at bounding box center [356, 207] width 235 height 25
drag, startPoint x: 304, startPoint y: 209, endPoint x: 224, endPoint y: 212, distance: 80.3
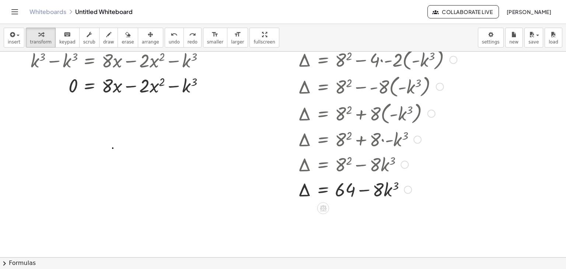
scroll to position [81, 0]
click at [304, 193] on div at bounding box center [384, 188] width 180 height 25
click at [7, 28] on button "insert" at bounding box center [14, 38] width 21 height 20
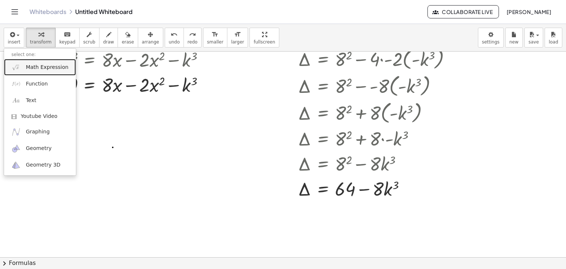
click at [29, 64] on span "Math Expression" at bounding box center [47, 67] width 42 height 7
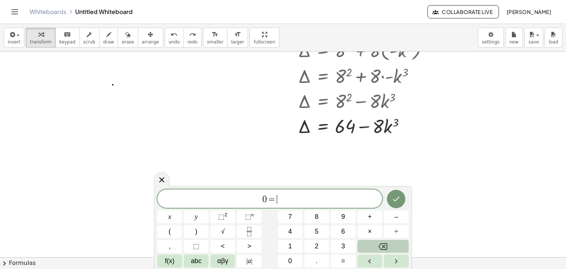
scroll to position [144, 0]
click at [243, 219] on button "⬚ n" at bounding box center [249, 216] width 25 height 13
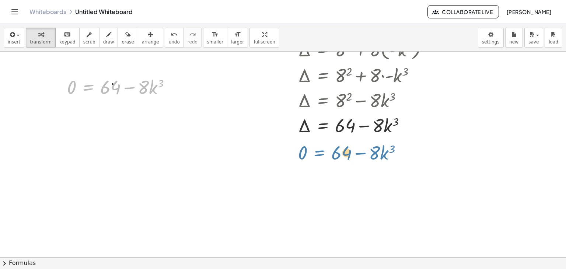
drag, startPoint x: 83, startPoint y: 92, endPoint x: 313, endPoint y: 158, distance: 238.9
click at [313, 158] on div "3 = log k ( , + · 8 · x − · 2 · x 2 ) k 3 = + · 8 · x − · 2 · x 2 + k 3 − k 3 =…" at bounding box center [283, 112] width 566 height 411
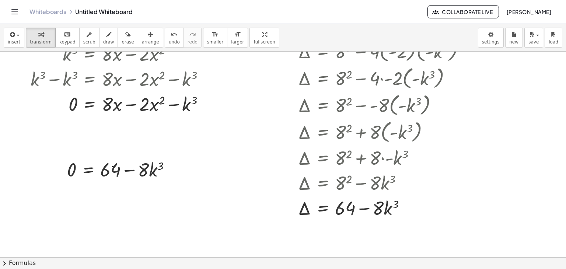
scroll to position [69, 0]
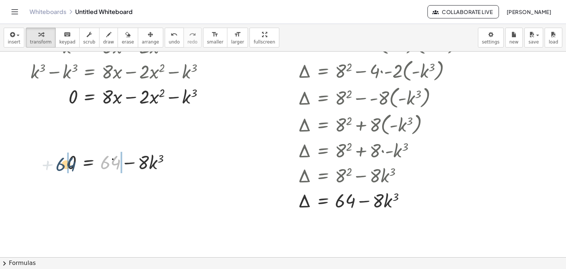
drag, startPoint x: 115, startPoint y: 166, endPoint x: 69, endPoint y: 169, distance: 46.5
click at [69, 169] on div at bounding box center [121, 161] width 117 height 25
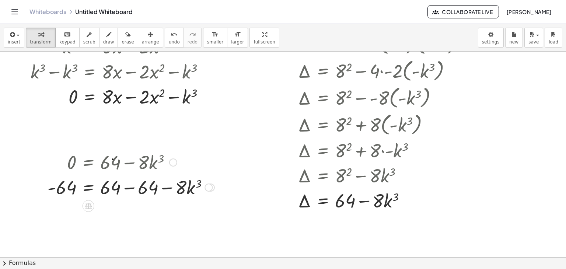
click at [120, 187] on div at bounding box center [131, 186] width 174 height 25
click at [133, 188] on div at bounding box center [131, 186] width 174 height 25
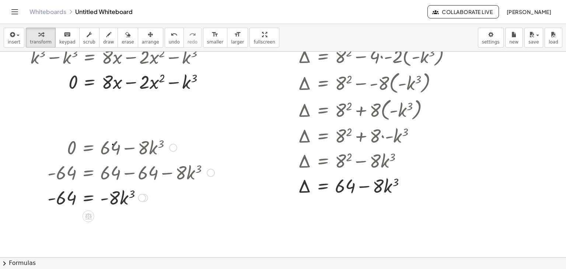
scroll to position [103, 0]
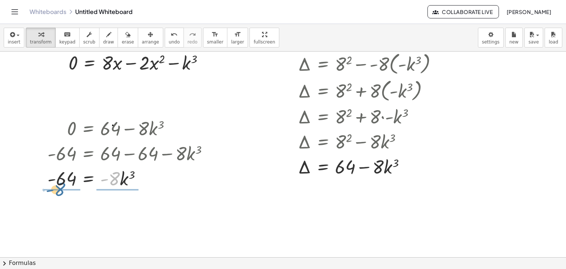
drag, startPoint x: 118, startPoint y: 179, endPoint x: 62, endPoint y: 193, distance: 58.0
click at [62, 193] on div "3 = log k ( , + · 8 · x − · 2 · x 2 ) k 3 = + · 8 · x − · 2 · x 2 + k 3 − k 3 =…" at bounding box center [283, 153] width 566 height 411
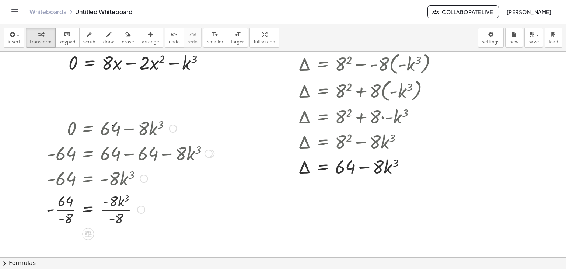
click at [95, 201] on div at bounding box center [130, 208] width 175 height 37
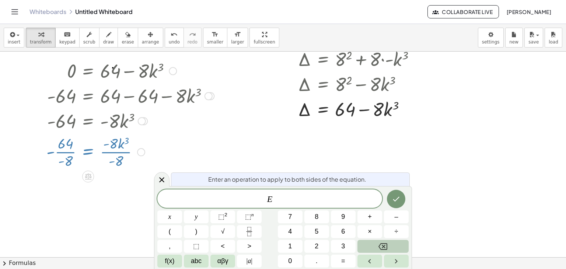
scroll to position [161, 0]
click at [113, 138] on div at bounding box center [130, 151] width 175 height 37
click at [164, 177] on icon at bounding box center [161, 179] width 9 height 9
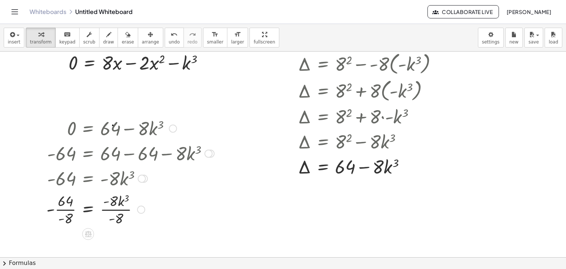
click at [95, 209] on div at bounding box center [130, 208] width 175 height 37
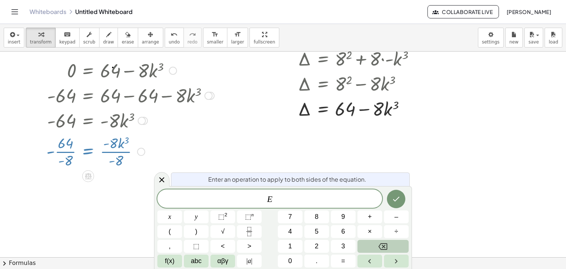
click at [152, 181] on div at bounding box center [283, 96] width 566 height 411
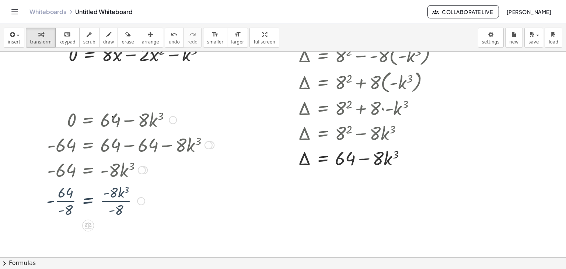
scroll to position [103, 0]
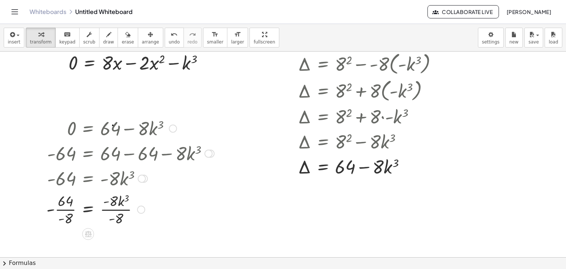
click at [117, 207] on div at bounding box center [130, 208] width 175 height 37
click at [61, 209] on div at bounding box center [130, 208] width 175 height 37
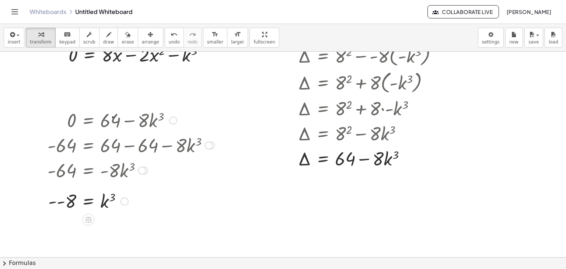
scroll to position [116, 0]
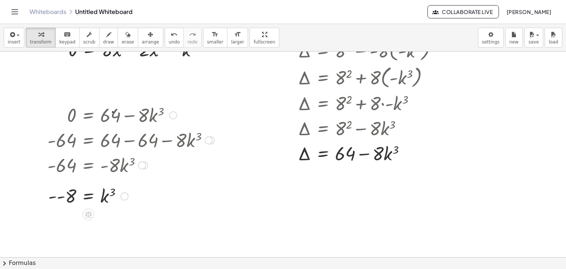
click at [54, 193] on div at bounding box center [131, 195] width 174 height 24
drag, startPoint x: 110, startPoint y: 214, endPoint x: 52, endPoint y: 224, distance: 59.7
click at [52, 224] on div at bounding box center [131, 220] width 174 height 24
click at [86, 225] on div at bounding box center [131, 219] width 174 height 27
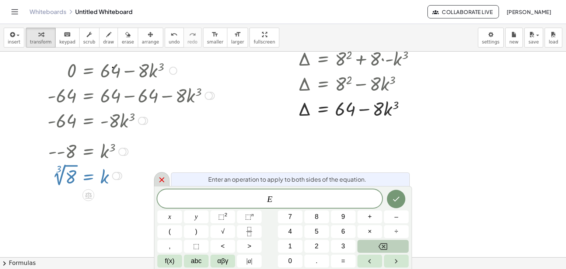
click at [158, 177] on icon at bounding box center [161, 179] width 9 height 9
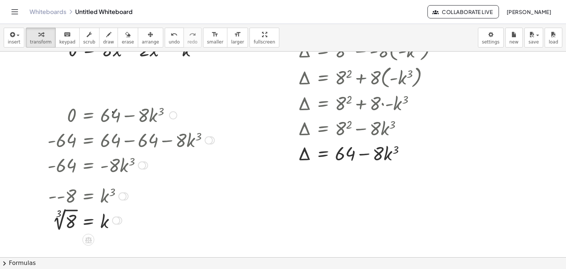
click at [58, 219] on div at bounding box center [131, 219] width 174 height 27
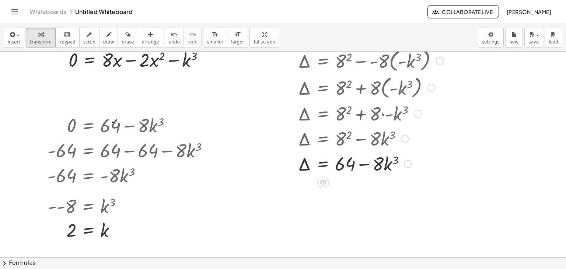
scroll to position [108, 0]
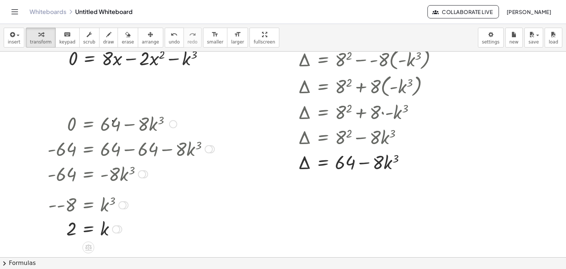
drag, startPoint x: 260, startPoint y: 196, endPoint x: 134, endPoint y: 151, distance: 134.0
click at [134, 151] on div at bounding box center [131, 148] width 174 height 25
click at [124, 151] on div at bounding box center [131, 148] width 174 height 25
click at [116, 168] on div at bounding box center [131, 173] width 174 height 25
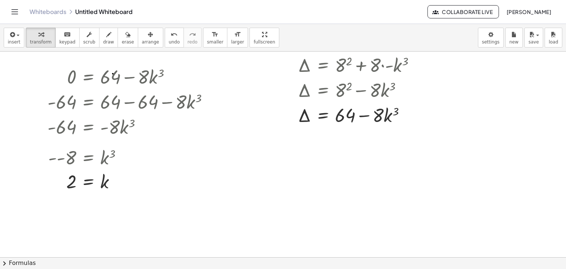
scroll to position [156, 0]
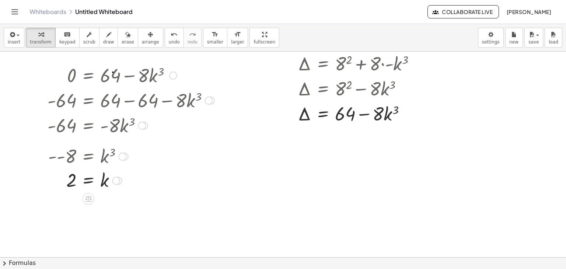
click at [34, 152] on div at bounding box center [122, 156] width 191 height 24
click at [57, 158] on div at bounding box center [122, 156] width 191 height 24
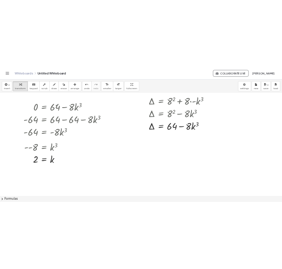
scroll to position [150, 0]
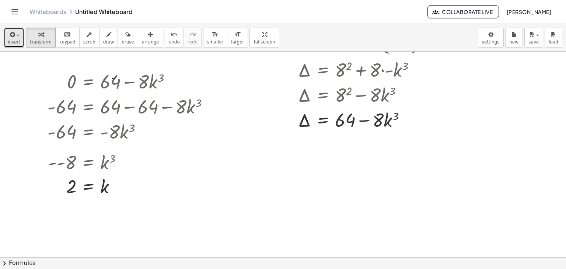
click at [15, 34] on span "button" at bounding box center [15, 35] width 1 height 5
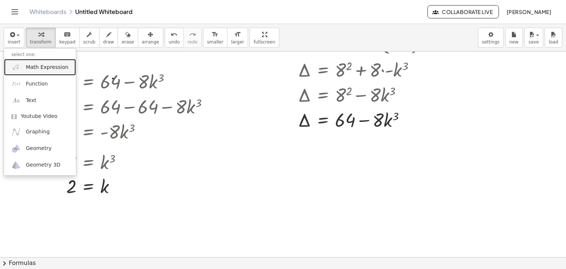
click at [34, 68] on span "Math Expression" at bounding box center [47, 67] width 42 height 7
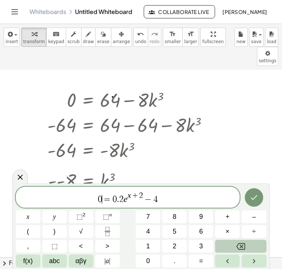
click at [103, 201] on span "=" at bounding box center [107, 199] width 11 height 9
click at [249, 198] on button "Done" at bounding box center [254, 197] width 18 height 18
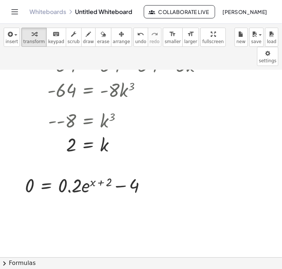
scroll to position [235, 0]
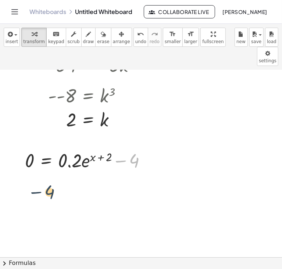
drag, startPoint x: 130, startPoint y: 141, endPoint x: 22, endPoint y: 170, distance: 111.6
click at [22, 170] on div "3 = log k ( , + · 8 · x − · 2 · x 2 ) k 3 = + · 8 · x − · 2 · x 2 + k 3 − k 3 =…" at bounding box center [141, 144] width 282 height 619
drag, startPoint x: 125, startPoint y: 140, endPoint x: 6, endPoint y: 138, distance: 119.3
click at [6, 138] on div "3 = log k ( , + · 8 · x − · 2 · x 2 ) k 3 = + · 8 · x − · 2 · x 2 + k 3 − k 3 =…" at bounding box center [141, 144] width 282 height 619
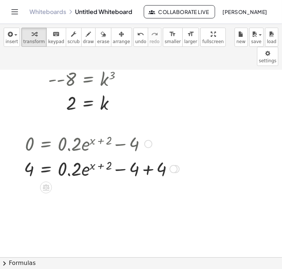
scroll to position [252, 0]
click at [148, 155] on div at bounding box center [101, 167] width 163 height 25
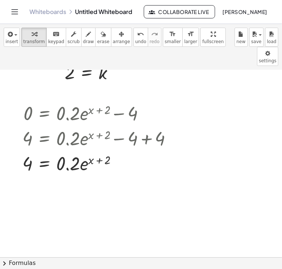
scroll to position [283, 1]
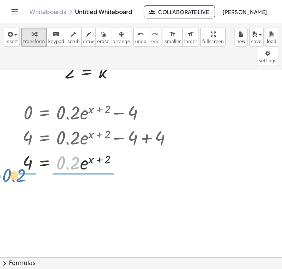
drag, startPoint x: 68, startPoint y: 146, endPoint x: 14, endPoint y: 159, distance: 55.7
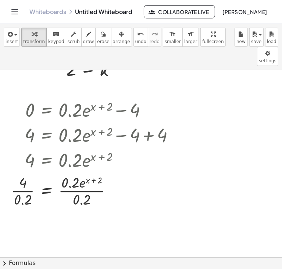
scroll to position [285, 0]
click at [25, 172] on div at bounding box center [95, 190] width 176 height 37
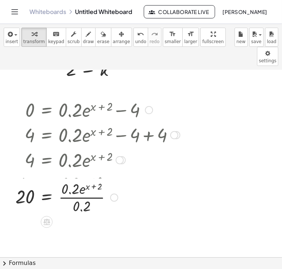
click at [47, 110] on div "0 = + · 0.2 · e ( + x + 2 ) − 4 + 4 + 0 = + · 0.2 · e ( + x + 2 ) − 4 + 4 4 = +…" at bounding box center [47, 110] width 0 height 0
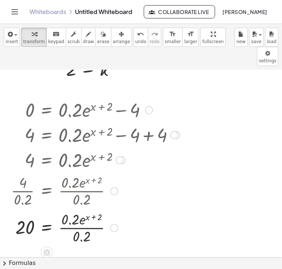
click at [79, 215] on div at bounding box center [95, 227] width 176 height 37
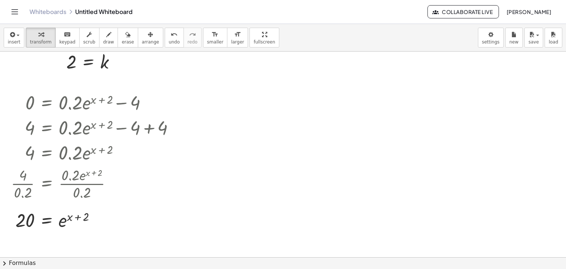
scroll to position [272, 0]
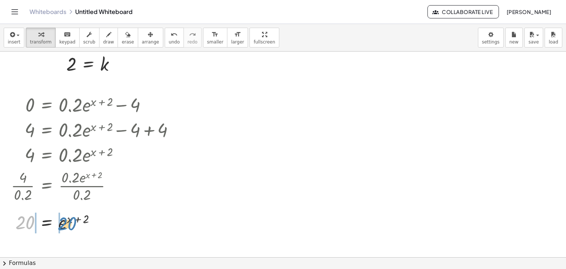
drag, startPoint x: 28, startPoint y: 225, endPoint x: 70, endPoint y: 226, distance: 41.6
click at [70, 226] on div at bounding box center [95, 222] width 176 height 24
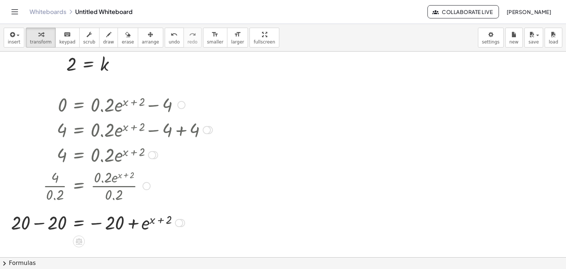
click at [72, 220] on div at bounding box center [111, 222] width 209 height 25
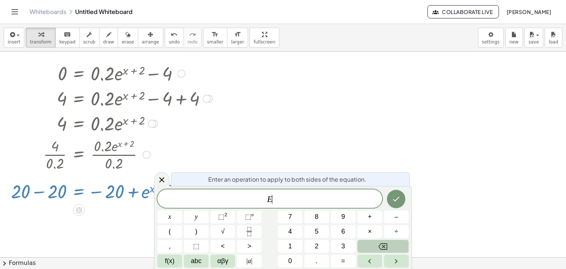
scroll to position [307, 0]
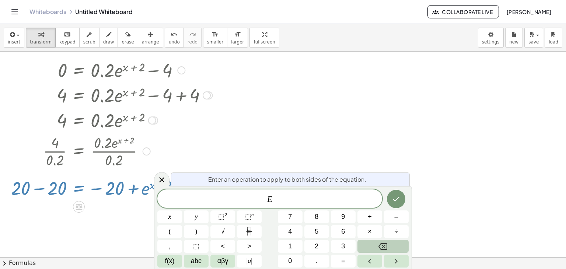
click at [116, 197] on div at bounding box center [111, 187] width 209 height 25
click at [123, 190] on div at bounding box center [111, 187] width 209 height 25
click at [227, 154] on div at bounding box center [283, 54] width 566 height 619
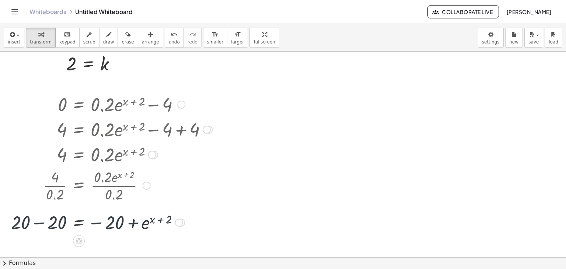
scroll to position [272, 0]
drag, startPoint x: 113, startPoint y: 223, endPoint x: 117, endPoint y: 223, distance: 4.8
click at [117, 223] on div at bounding box center [127, 222] width 176 height 24
click at [160, 202] on div at bounding box center [127, 185] width 176 height 37
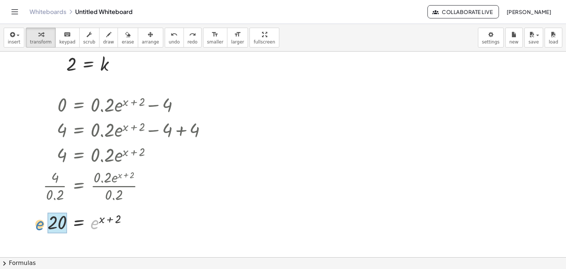
drag, startPoint x: 94, startPoint y: 224, endPoint x: 36, endPoint y: 223, distance: 58.6
click at [36, 223] on div "0 = + · 0.2 · e ( + x + 2 ) − 4 + 4 + 0 = + · 0.2 · e ( + x + 2 ) − 4 + 4 4 = +…" at bounding box center [125, 163] width 186 height 146
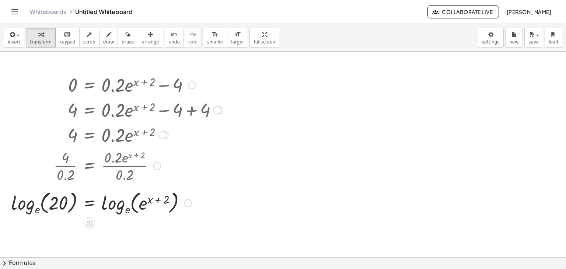
scroll to position [296, 0]
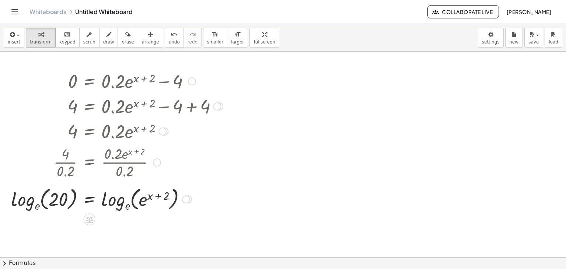
click at [62, 202] on div at bounding box center [116, 198] width 219 height 28
click at [120, 200] on div at bounding box center [116, 198] width 219 height 28
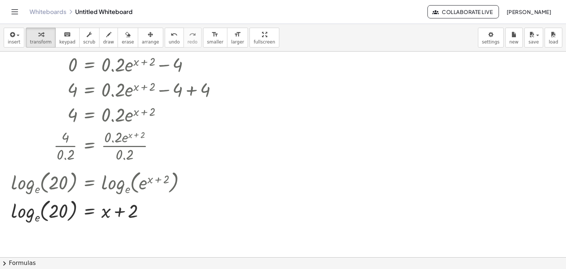
scroll to position [313, 0]
click at [126, 145] on div at bounding box center [116, 144] width 219 height 37
click at [63, 213] on div at bounding box center [116, 210] width 219 height 28
click at [36, 212] on div at bounding box center [116, 210] width 219 height 28
click at [25, 218] on div at bounding box center [116, 209] width 219 height 25
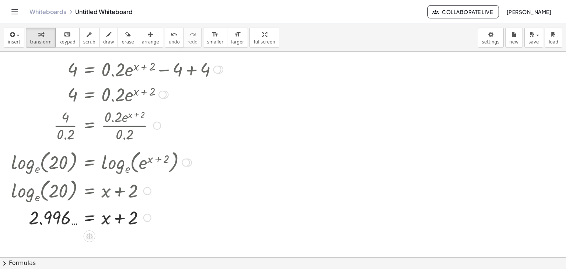
scroll to position [333, 0]
drag, startPoint x: 134, startPoint y: 218, endPoint x: 80, endPoint y: 225, distance: 55.3
click at [80, 225] on div at bounding box center [116, 216] width 219 height 25
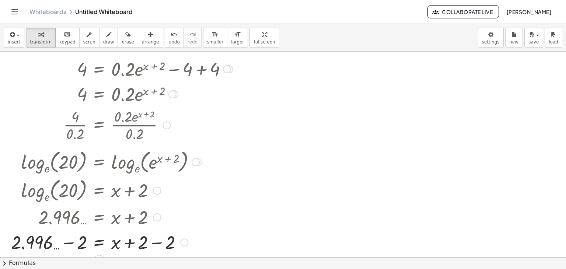
click at [120, 239] on div at bounding box center [121, 241] width 229 height 25
click at [131, 243] on div at bounding box center [121, 241] width 229 height 25
click at [145, 244] on div at bounding box center [121, 241] width 229 height 25
click at [152, 243] on div at bounding box center [121, 241] width 229 height 25
click at [64, 242] on div at bounding box center [121, 241] width 229 height 25
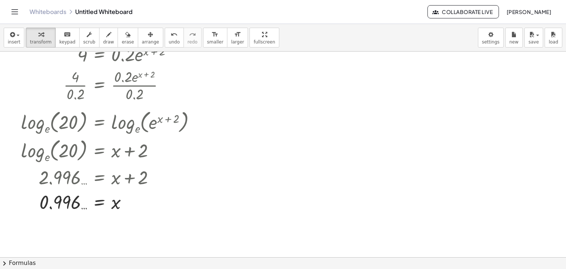
scroll to position [372, 0]
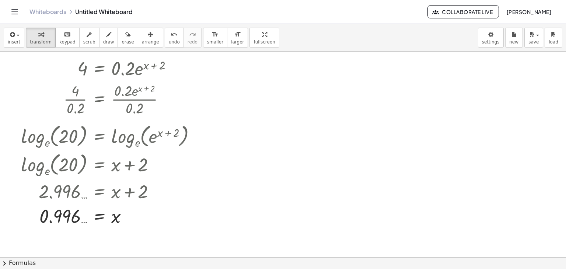
scroll to position [358, 0]
click at [391, 238] on div at bounding box center [283, 2] width 566 height 619
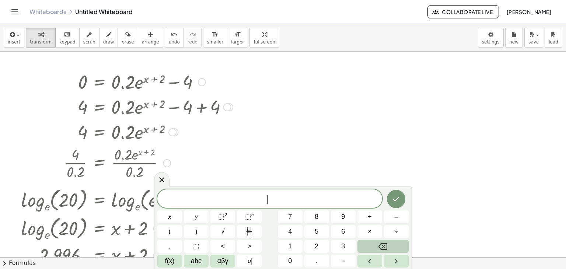
scroll to position [295, 0]
click at [167, 177] on div at bounding box center [161, 179] width 15 height 14
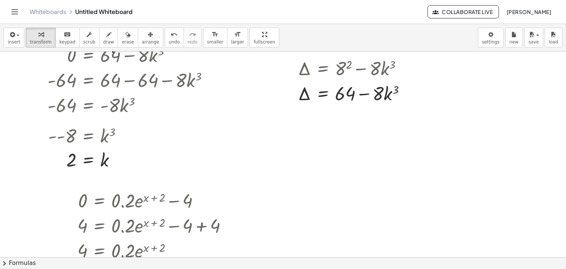
scroll to position [177, 0]
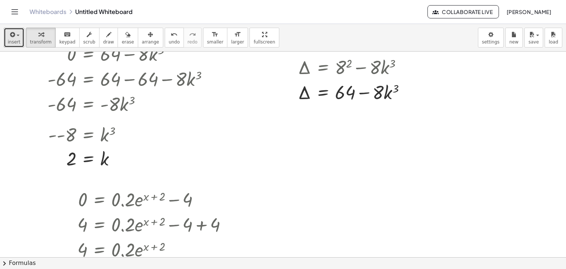
click at [11, 39] on icon "button" at bounding box center [11, 34] width 7 height 9
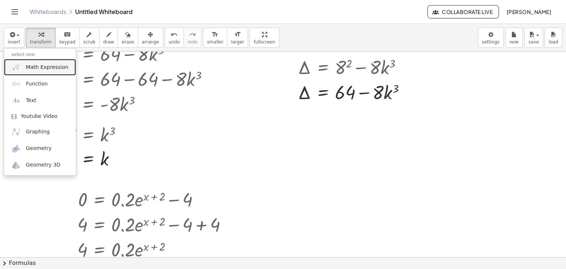
click at [28, 64] on span "Math Expression" at bounding box center [47, 67] width 42 height 7
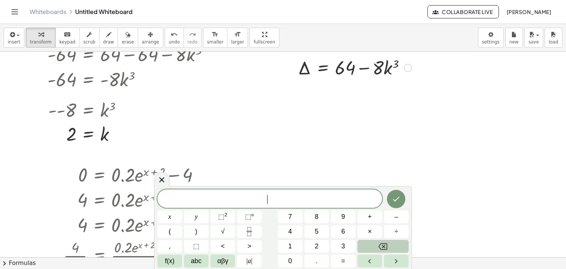
scroll to position [209, 0]
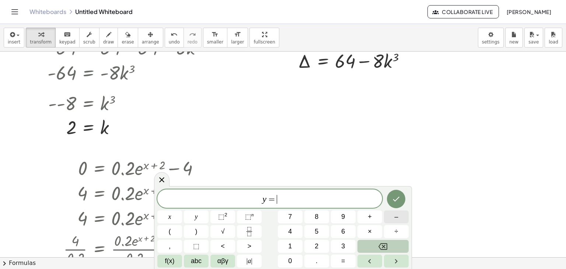
click at [393, 219] on button "–" at bounding box center [396, 216] width 25 height 13
click at [295, 235] on button "4" at bounding box center [290, 231] width 25 height 13
click at [393, 193] on button "Done" at bounding box center [396, 199] width 18 height 18
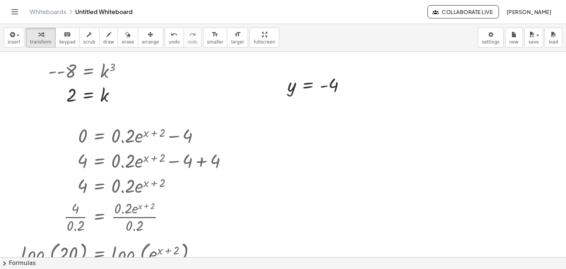
scroll to position [247, 0]
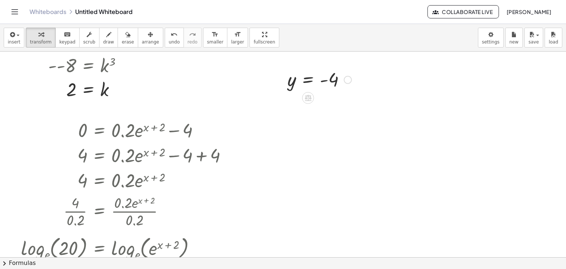
click at [327, 86] on div at bounding box center [319, 79] width 71 height 24
click at [348, 79] on div at bounding box center [348, 80] width 8 height 8
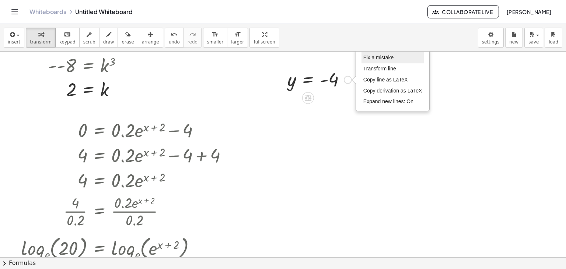
click at [406, 58] on li "Fix a mistake" at bounding box center [392, 57] width 63 height 11
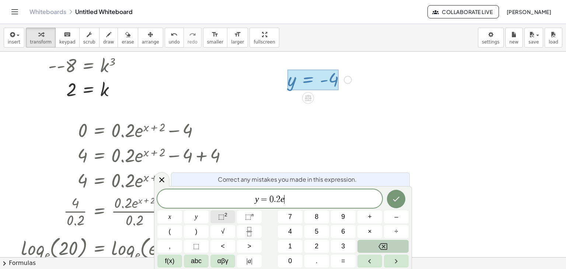
click at [223, 219] on span "⬚" at bounding box center [221, 216] width 6 height 7
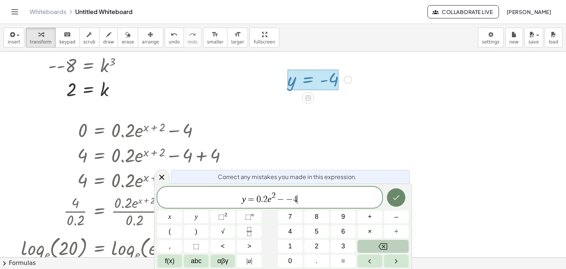
click at [401, 196] on button "Done" at bounding box center [396, 197] width 18 height 18
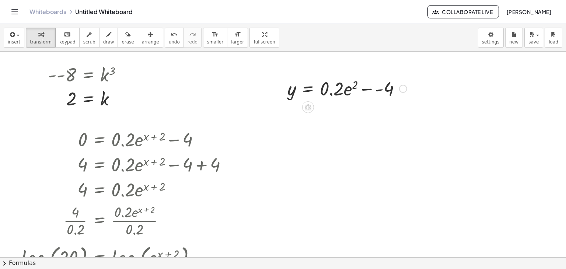
scroll to position [234, 0]
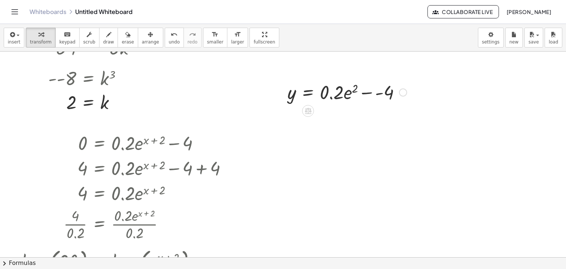
click at [368, 92] on div at bounding box center [347, 91] width 127 height 25
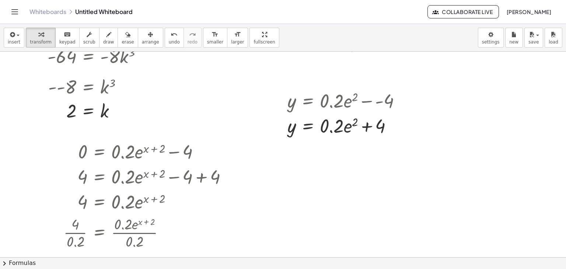
scroll to position [226, 0]
click at [404, 101] on div at bounding box center [403, 100] width 8 height 8
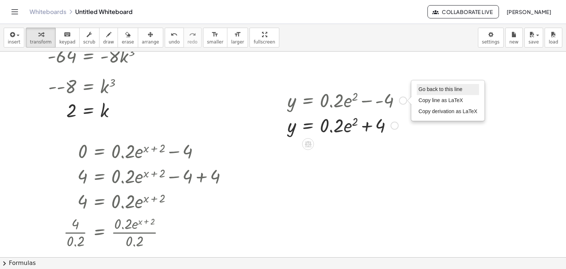
click at [454, 87] on span "Go back to this line" at bounding box center [440, 89] width 44 height 6
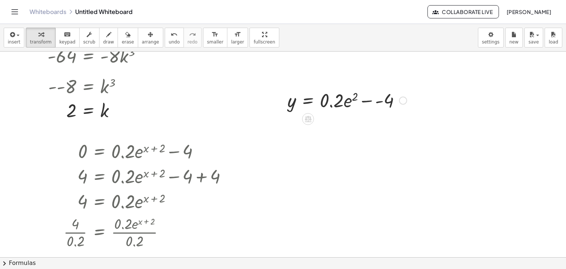
click at [406, 101] on div "Go back to this line Copy line as LaTeX Copy derivation as LaTeX" at bounding box center [403, 100] width 8 height 8
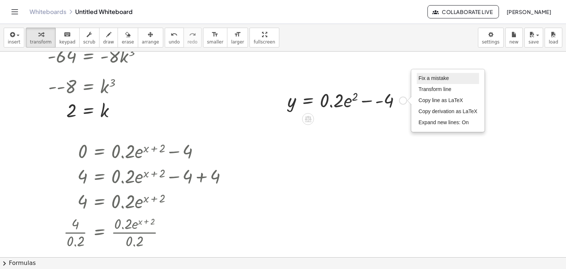
click at [449, 78] on li "Fix a mistake" at bounding box center [447, 78] width 63 height 11
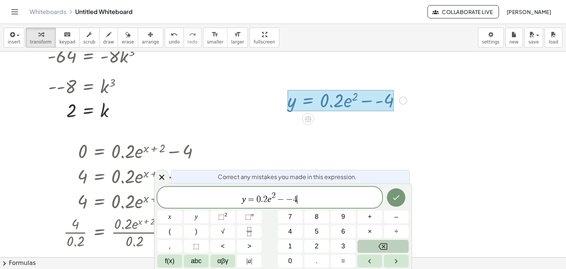
click at [290, 199] on span "−" at bounding box center [289, 199] width 7 height 9
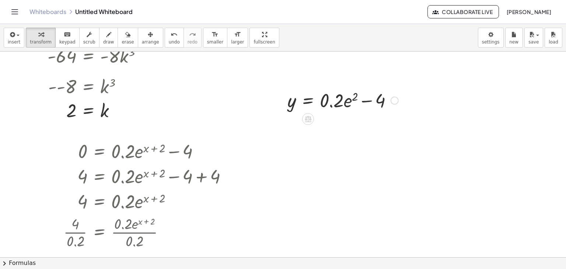
click at [343, 103] on div at bounding box center [343, 99] width 118 height 25
click at [351, 152] on div at bounding box center [283, 135] width 566 height 619
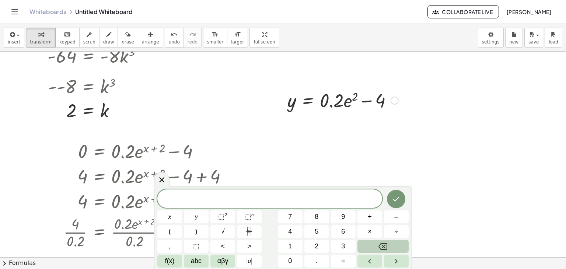
click at [348, 109] on div at bounding box center [343, 99] width 118 height 25
click at [384, 124] on div at bounding box center [283, 135] width 566 height 619
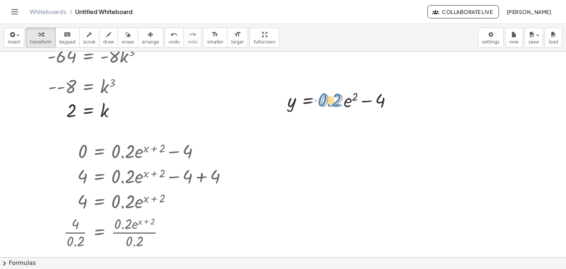
click at [337, 99] on div at bounding box center [343, 99] width 118 height 25
click at [355, 96] on div at bounding box center [343, 99] width 118 height 25
click at [354, 96] on div at bounding box center [343, 99] width 118 height 25
drag, startPoint x: 354, startPoint y: 96, endPoint x: 348, endPoint y: 105, distance: 10.5
click at [348, 105] on div at bounding box center [343, 99] width 118 height 25
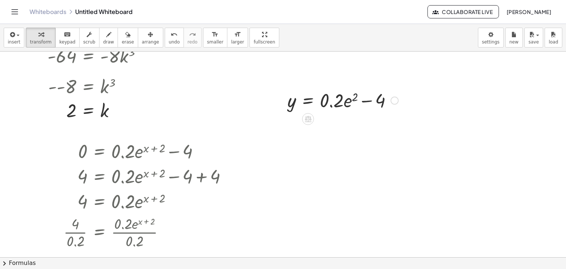
click at [349, 105] on div at bounding box center [343, 99] width 118 height 25
click at [342, 102] on div at bounding box center [343, 99] width 118 height 25
drag, startPoint x: 330, startPoint y: 103, endPoint x: 281, endPoint y: 119, distance: 51.4
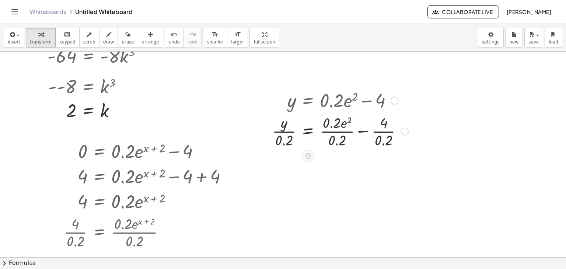
click at [346, 129] on div at bounding box center [339, 130] width 143 height 37
click at [316, 135] on div at bounding box center [339, 130] width 143 height 37
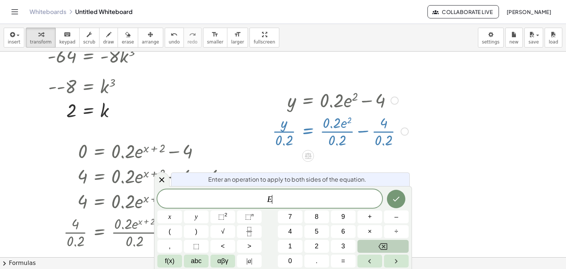
click at [440, 182] on div at bounding box center [283, 135] width 566 height 619
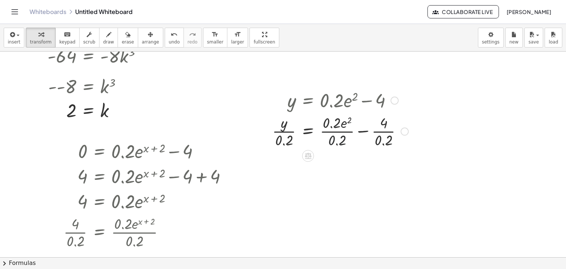
click at [340, 139] on div at bounding box center [339, 130] width 143 height 37
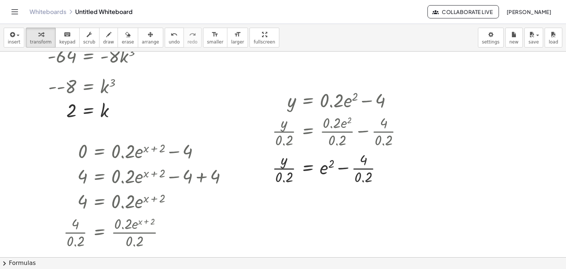
click at [366, 183] on div at bounding box center [339, 167] width 143 height 37
click at [282, 179] on div at bounding box center [339, 167] width 143 height 37
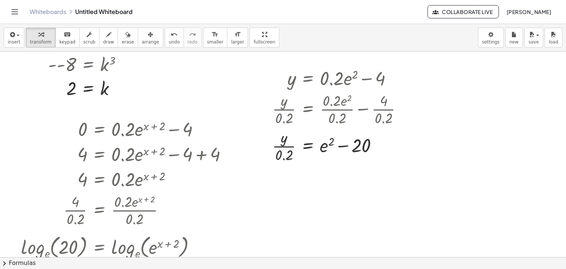
scroll to position [247, 0]
click at [328, 152] on div at bounding box center [339, 145] width 143 height 37
click at [274, 155] on div at bounding box center [339, 145] width 143 height 37
drag, startPoint x: 285, startPoint y: 154, endPoint x: 363, endPoint y: 136, distance: 79.8
click at [363, 136] on div at bounding box center [339, 145] width 143 height 37
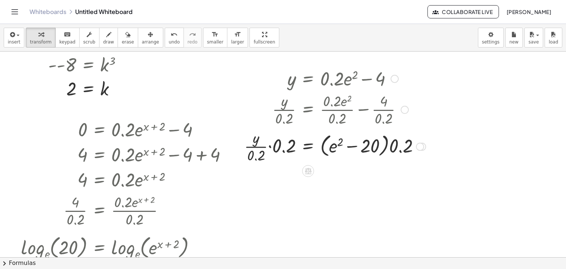
click at [307, 150] on div at bounding box center [334, 145] width 189 height 37
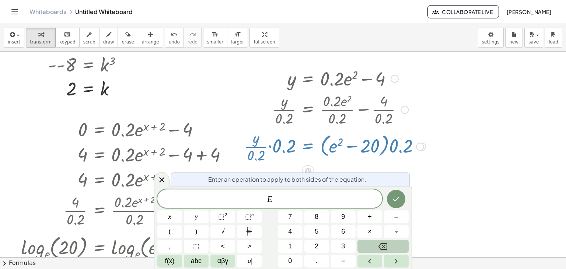
click at [420, 177] on div at bounding box center [283, 113] width 566 height 619
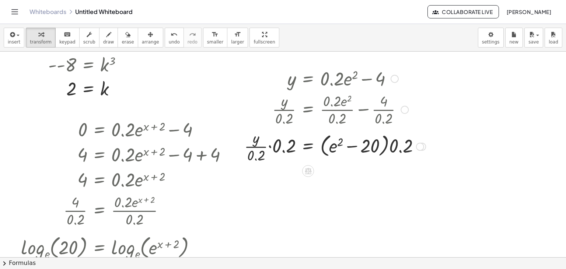
click at [280, 152] on div at bounding box center [334, 145] width 189 height 37
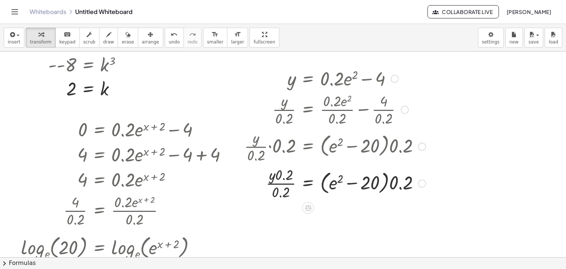
click at [284, 183] on div at bounding box center [334, 182] width 189 height 37
click at [286, 176] on div at bounding box center [334, 182] width 189 height 37
click at [285, 176] on div at bounding box center [334, 182] width 189 height 37
click at [279, 193] on div at bounding box center [334, 182] width 189 height 37
click at [289, 179] on div at bounding box center [334, 182] width 189 height 37
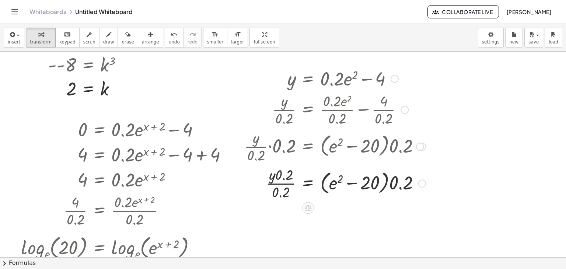
click at [289, 179] on div at bounding box center [334, 182] width 189 height 37
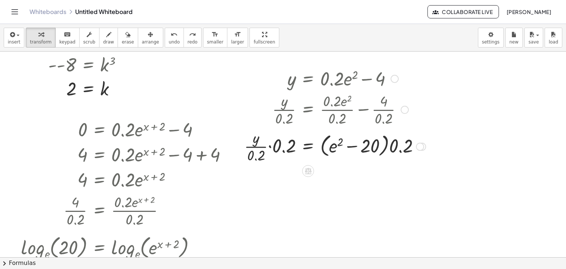
click at [271, 153] on div at bounding box center [334, 145] width 189 height 37
click at [261, 157] on div at bounding box center [259, 115] width 11 height 102
click at [261, 153] on div at bounding box center [334, 145] width 189 height 37
click at [250, 146] on div at bounding box center [334, 145] width 189 height 37
click at [250, 147] on div at bounding box center [334, 145] width 189 height 37
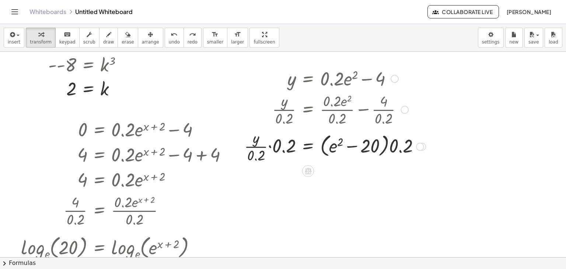
click at [277, 148] on div at bounding box center [334, 145] width 189 height 37
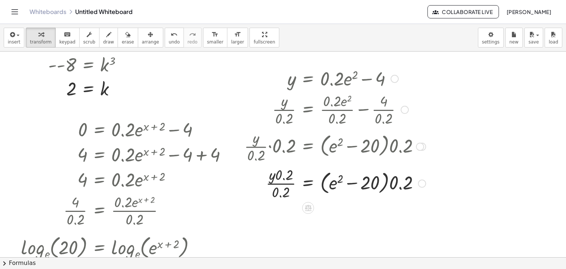
click at [286, 182] on div at bounding box center [334, 182] width 189 height 37
click at [286, 183] on div at bounding box center [334, 182] width 189 height 37
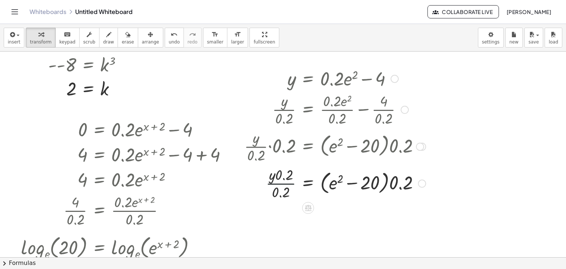
click at [286, 183] on div at bounding box center [334, 182] width 189 height 37
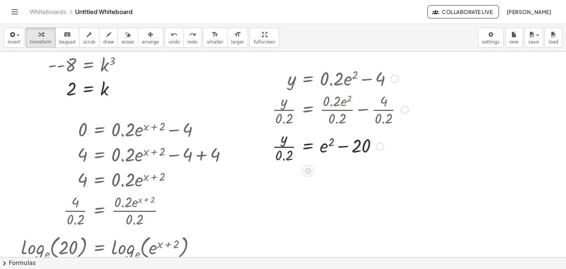
click at [323, 145] on div at bounding box center [339, 145] width 143 height 37
click at [331, 141] on div at bounding box center [339, 145] width 143 height 37
click at [328, 145] on div at bounding box center [339, 145] width 143 height 37
drag, startPoint x: 328, startPoint y: 145, endPoint x: 321, endPoint y: 151, distance: 9.1
click at [321, 151] on div at bounding box center [339, 145] width 143 height 37
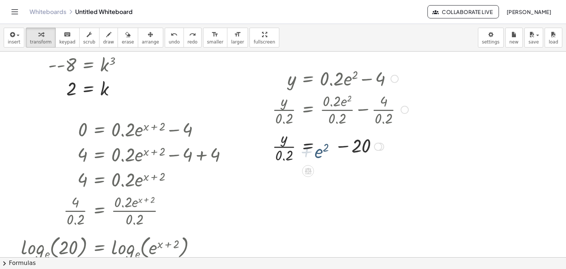
click at [321, 151] on div at bounding box center [339, 145] width 143 height 37
click at [326, 146] on div at bounding box center [339, 145] width 143 height 37
click at [327, 141] on div at bounding box center [339, 145] width 143 height 37
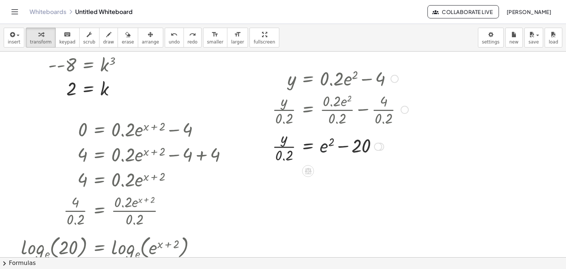
click at [327, 141] on div at bounding box center [339, 145] width 143 height 37
click at [328, 143] on div at bounding box center [339, 145] width 143 height 37
click at [342, 147] on div at bounding box center [339, 145] width 143 height 37
click at [342, 146] on div at bounding box center [339, 145] width 143 height 37
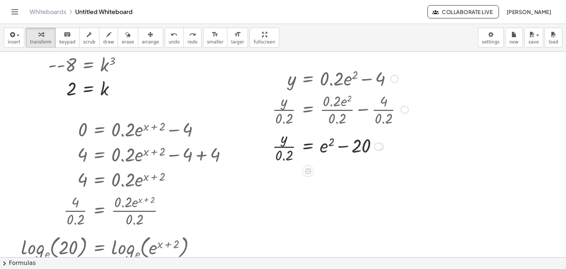
click at [342, 146] on div at bounding box center [339, 145] width 143 height 37
click at [324, 146] on div at bounding box center [339, 145] width 143 height 37
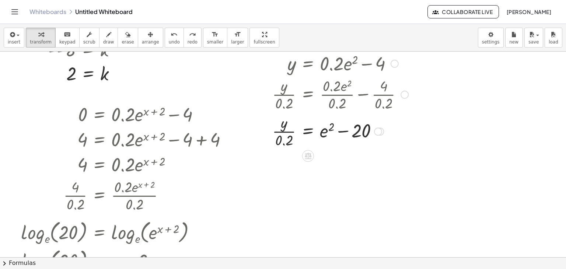
scroll to position [256, 0]
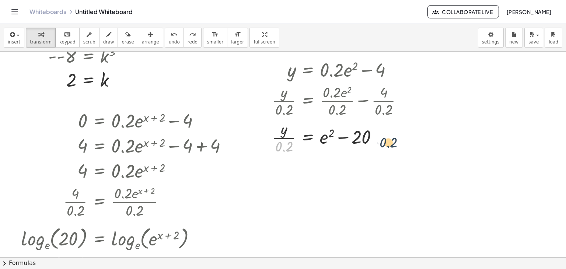
drag, startPoint x: 282, startPoint y: 151, endPoint x: 413, endPoint y: 152, distance: 131.1
click at [413, 152] on div "y = + · 0.2 · e 2 − 4 · y · 0.2 = + · 0.2 · e 2 · 0.2 − · 4 · 0.2 · y · 0.2 = +…" at bounding box center [337, 106] width 152 height 102
drag, startPoint x: 285, startPoint y: 143, endPoint x: 340, endPoint y: 133, distance: 56.1
click at [340, 133] on div at bounding box center [339, 137] width 143 height 37
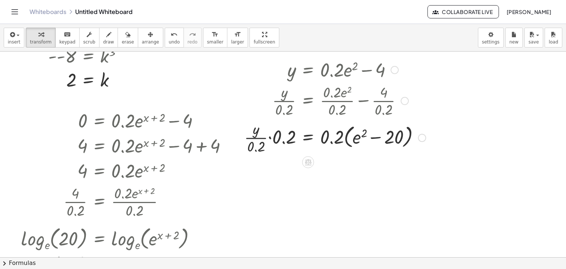
click at [277, 140] on div at bounding box center [334, 137] width 189 height 37
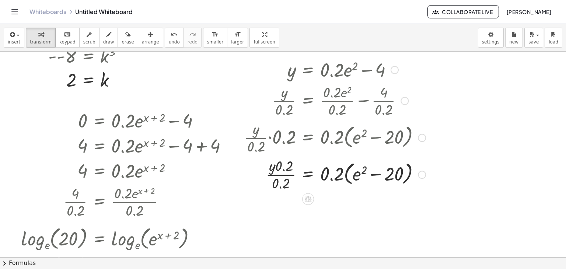
click at [358, 140] on div at bounding box center [334, 137] width 189 height 37
click at [342, 191] on div at bounding box center [334, 173] width 189 height 37
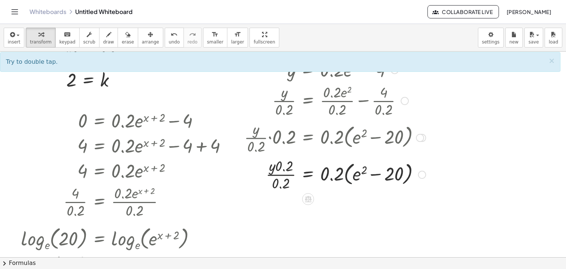
click at [345, 179] on div at bounding box center [334, 173] width 189 height 37
click at [325, 168] on div at bounding box center [334, 173] width 189 height 37
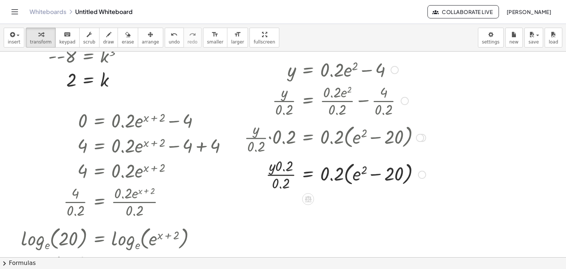
click at [348, 171] on div at bounding box center [334, 173] width 189 height 37
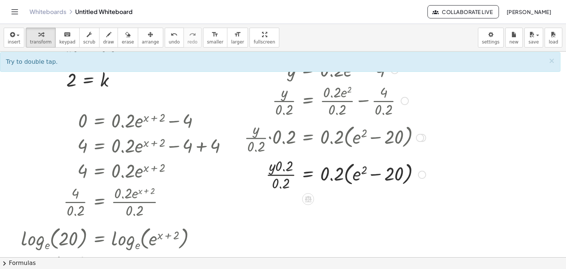
click at [331, 178] on div at bounding box center [334, 173] width 189 height 37
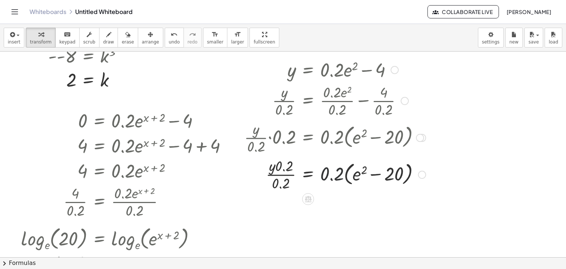
click at [331, 177] on div at bounding box center [334, 173] width 189 height 37
click at [376, 178] on div at bounding box center [334, 173] width 189 height 37
click at [335, 176] on div at bounding box center [334, 173] width 189 height 37
click at [351, 168] on div at bounding box center [334, 173] width 189 height 37
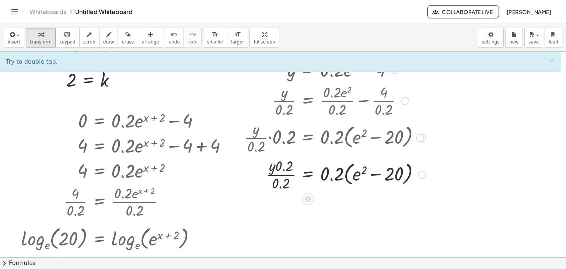
click at [353, 169] on div at bounding box center [334, 173] width 189 height 37
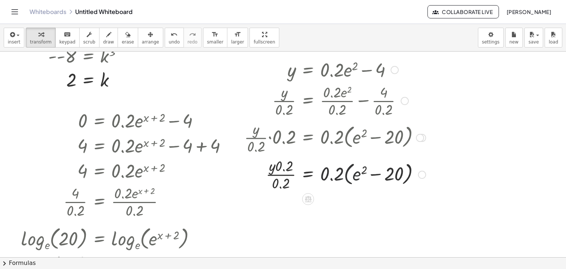
click at [355, 170] on div at bounding box center [334, 173] width 189 height 37
click at [356, 173] on div at bounding box center [334, 173] width 189 height 37
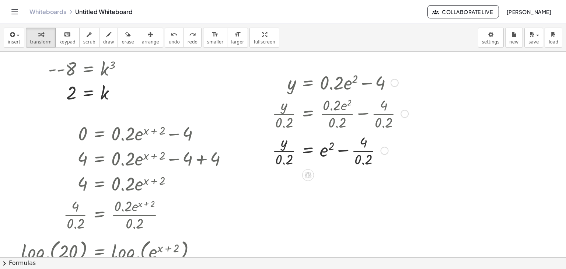
scroll to position [240, 0]
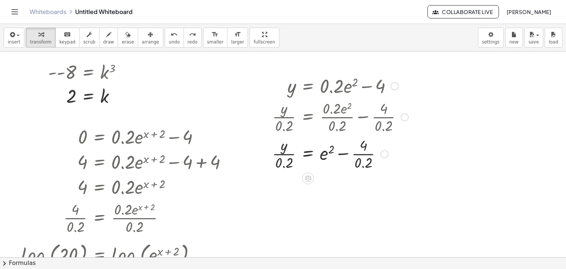
click at [368, 159] on div at bounding box center [339, 153] width 143 height 37
click at [334, 158] on div at bounding box center [339, 153] width 143 height 37
click at [330, 155] on div at bounding box center [339, 153] width 143 height 37
drag, startPoint x: 320, startPoint y: 160, endPoint x: 302, endPoint y: 181, distance: 27.4
click at [302, 181] on div at bounding box center [283, 120] width 566 height 619
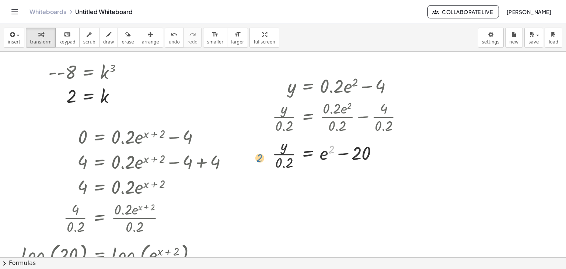
drag, startPoint x: 330, startPoint y: 152, endPoint x: 263, endPoint y: 162, distance: 67.4
click at [263, 162] on div "y = + · 0.2 · e 2 − 4 · y · 0.2 = + · 0.2 · e 2 · 0.2 − · 4 · 0.2 · y · 0.2 = +…" at bounding box center [337, 122] width 152 height 102
drag, startPoint x: 331, startPoint y: 149, endPoint x: 333, endPoint y: 155, distance: 6.1
click at [333, 155] on div at bounding box center [339, 153] width 143 height 37
drag, startPoint x: 357, startPoint y: 155, endPoint x: 256, endPoint y: 152, distance: 100.9
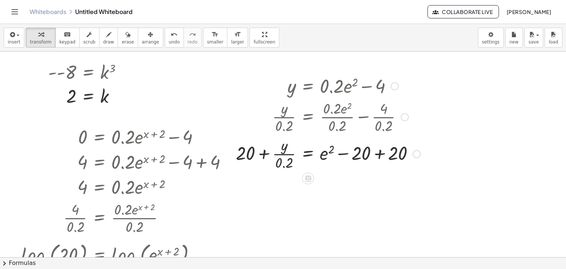
click at [359, 158] on div at bounding box center [328, 153] width 192 height 37
click at [342, 159] on div at bounding box center [328, 153] width 192 height 37
click at [376, 155] on div at bounding box center [328, 153] width 192 height 37
click at [288, 159] on div at bounding box center [322, 153] width 180 height 37
drag, startPoint x: 281, startPoint y: 155, endPoint x: 286, endPoint y: 159, distance: 6.8
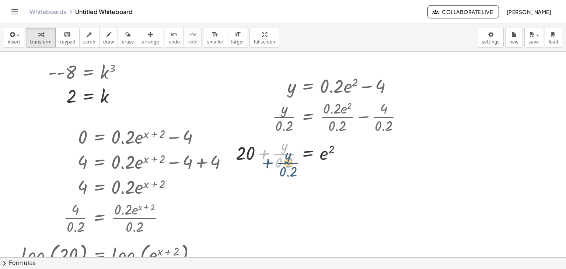
click at [286, 159] on div at bounding box center [322, 153] width 180 height 37
drag, startPoint x: 281, startPoint y: 162, endPoint x: 354, endPoint y: 155, distance: 73.2
click at [354, 155] on div at bounding box center [322, 153] width 180 height 37
drag, startPoint x: 288, startPoint y: 159, endPoint x: 325, endPoint y: 154, distance: 36.9
click at [325, 154] on div at bounding box center [322, 153] width 180 height 37
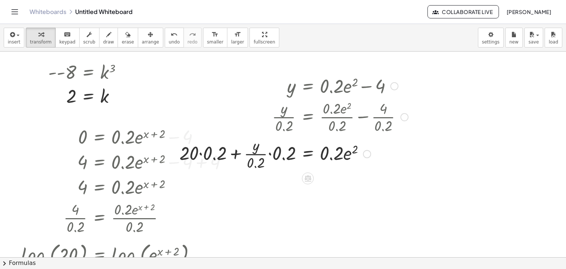
click at [256, 156] on div at bounding box center [294, 153] width 236 height 37
click at [209, 155] on div at bounding box center [294, 153] width 236 height 37
click at [285, 154] on div at bounding box center [312, 153] width 199 height 37
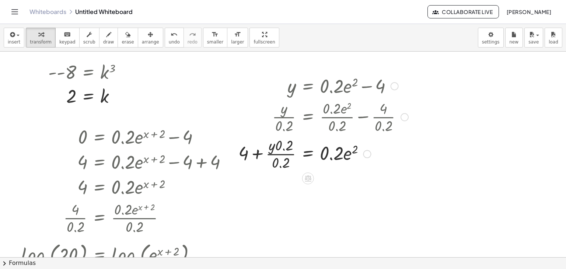
click at [282, 145] on div at bounding box center [323, 153] width 177 height 37
click at [284, 166] on div at bounding box center [323, 153] width 177 height 37
click at [277, 158] on div at bounding box center [323, 153] width 177 height 37
click at [326, 156] on div at bounding box center [323, 153] width 177 height 37
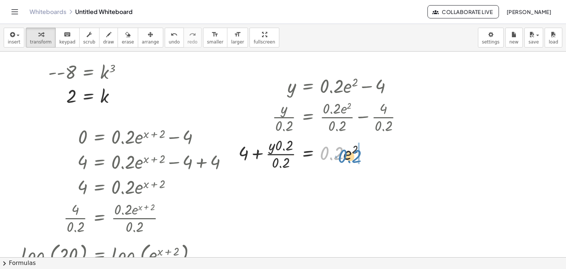
drag, startPoint x: 326, startPoint y: 156, endPoint x: 345, endPoint y: 159, distance: 19.4
click at [345, 159] on div at bounding box center [323, 153] width 177 height 37
click at [326, 156] on div at bounding box center [323, 153] width 177 height 37
click at [327, 154] on div at bounding box center [323, 153] width 177 height 37
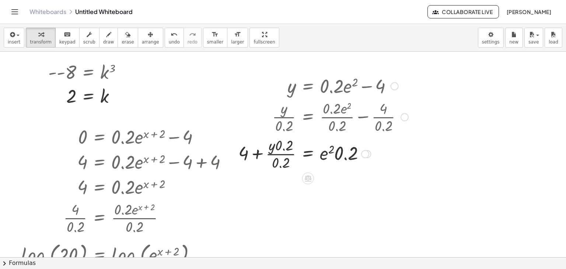
click at [333, 149] on div at bounding box center [323, 153] width 177 height 37
drag, startPoint x: 333, startPoint y: 149, endPoint x: 329, endPoint y: 155, distance: 7.3
click at [329, 155] on div at bounding box center [323, 153] width 177 height 37
click at [363, 152] on div at bounding box center [339, 153] width 143 height 37
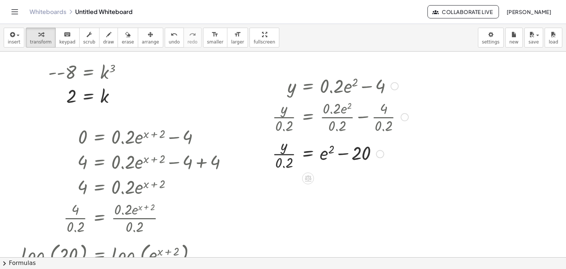
click at [286, 159] on div at bounding box center [339, 153] width 143 height 37
click at [286, 155] on div at bounding box center [339, 153] width 143 height 37
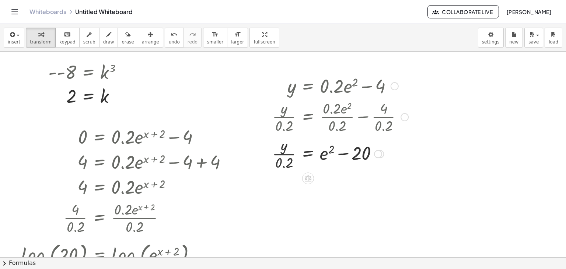
click at [279, 167] on div at bounding box center [339, 153] width 143 height 37
click at [299, 156] on div at bounding box center [339, 153] width 143 height 37
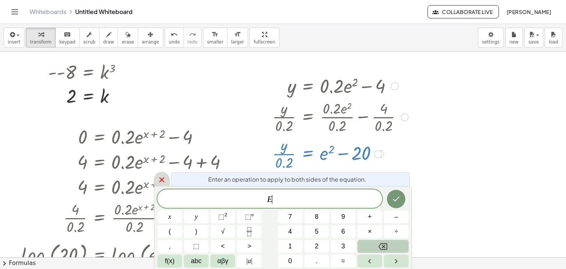
click at [159, 184] on div at bounding box center [161, 179] width 15 height 14
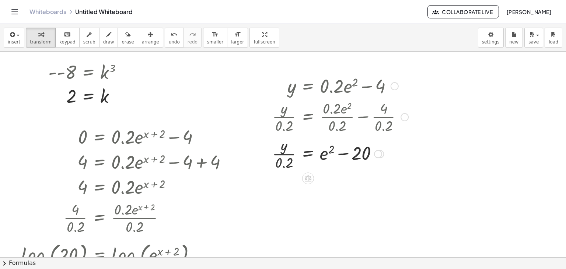
click at [279, 156] on div at bounding box center [339, 153] width 143 height 37
click at [305, 153] on div at bounding box center [339, 153] width 143 height 37
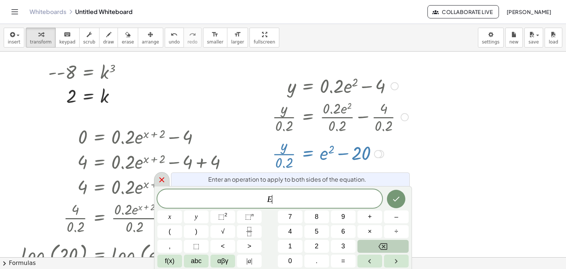
click at [162, 175] on icon at bounding box center [161, 179] width 9 height 9
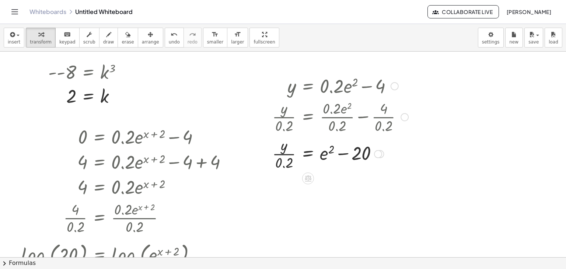
click at [396, 84] on div at bounding box center [394, 86] width 8 height 8
click at [440, 73] on span "Go back to this line" at bounding box center [432, 75] width 44 height 6
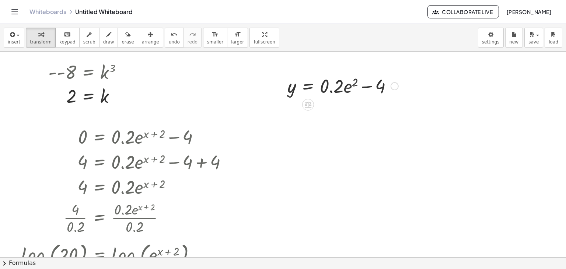
click at [336, 95] on div at bounding box center [343, 85] width 118 height 25
click at [335, 90] on div at bounding box center [343, 85] width 118 height 25
click at [326, 89] on div at bounding box center [343, 85] width 118 height 25
click at [352, 85] on div at bounding box center [343, 85] width 118 height 25
click at [346, 86] on div at bounding box center [343, 85] width 118 height 25
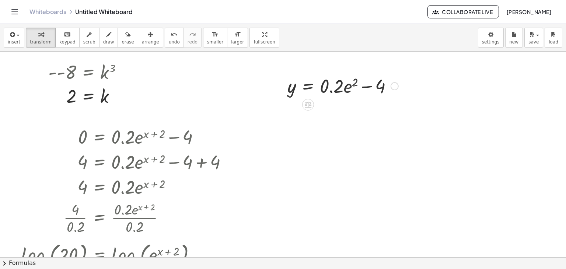
click at [394, 86] on div "Go back to this line Copy line as LaTeX Copy derivation as LaTeX" at bounding box center [394, 86] width 8 height 8
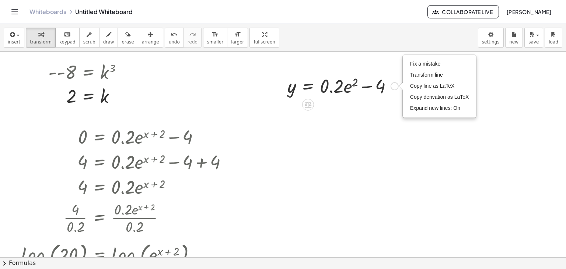
click at [429, 57] on div "Fix a mistake Transform line Copy line as LaTeX Copy derivation as LaTeX Expand…" at bounding box center [439, 86] width 73 height 62
click at [426, 62] on span "Fix a mistake" at bounding box center [425, 64] width 30 height 6
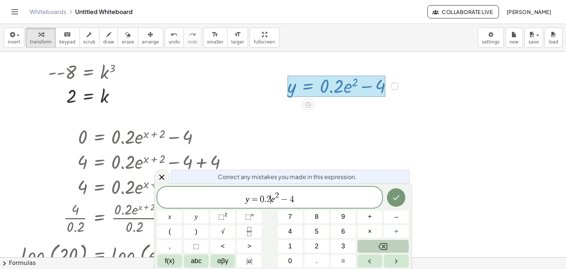
click at [271, 193] on span "y = 0 . 2 ​ e 2 − 4" at bounding box center [269, 197] width 225 height 13
click at [398, 197] on icon "Done" at bounding box center [396, 197] width 7 height 5
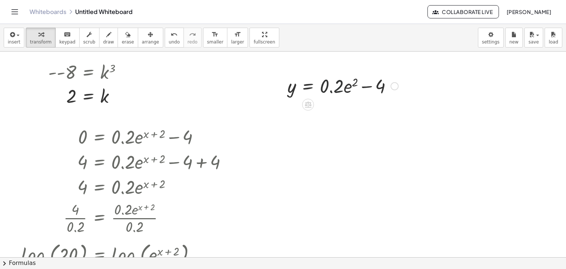
click at [343, 90] on div at bounding box center [343, 85] width 118 height 25
click at [390, 88] on div at bounding box center [343, 85] width 118 height 25
click at [394, 82] on div "Fix a mistake Transform line Copy line as LaTeX Copy derivation as LaTeX Expand…" at bounding box center [394, 86] width 8 height 8
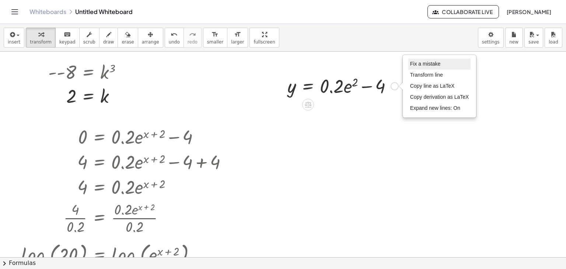
click at [418, 63] on span "Fix a mistake" at bounding box center [425, 64] width 30 height 6
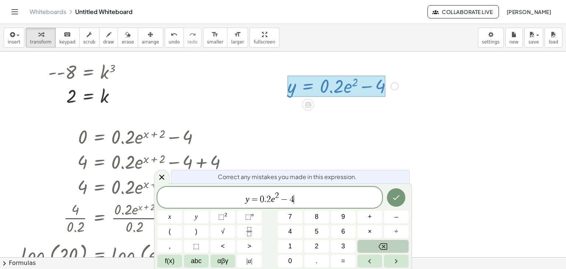
click at [273, 196] on var "e" at bounding box center [273, 199] width 4 height 10
click at [369, 231] on span "×" at bounding box center [369, 231] width 4 height 10
click at [396, 199] on icon "Done" at bounding box center [395, 197] width 9 height 9
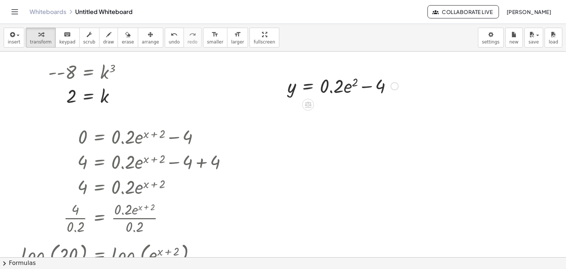
click at [344, 77] on div at bounding box center [343, 85] width 118 height 25
click at [341, 89] on div at bounding box center [343, 85] width 118 height 25
click at [327, 92] on div at bounding box center [343, 85] width 118 height 25
click at [363, 90] on div at bounding box center [343, 85] width 118 height 25
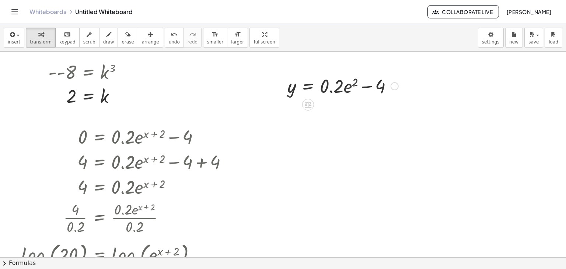
click at [368, 90] on div at bounding box center [343, 85] width 118 height 25
click at [347, 77] on div at bounding box center [343, 85] width 118 height 25
click at [353, 80] on div at bounding box center [343, 85] width 118 height 25
click at [397, 87] on div "Fix a mistake Transform line Copy line as LaTeX Copy derivation as LaTeX Expand…" at bounding box center [394, 86] width 8 height 8
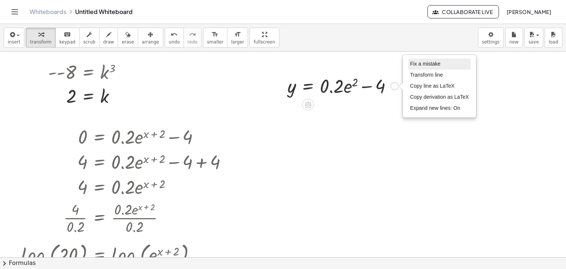
click at [446, 67] on li "Fix a mistake" at bounding box center [439, 64] width 63 height 11
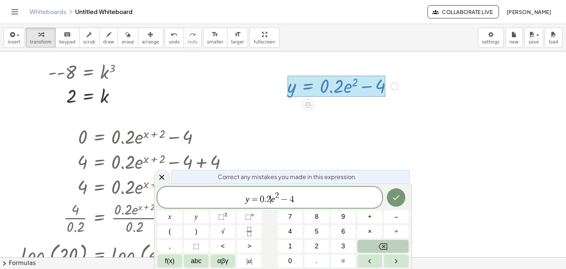
click at [271, 201] on span "y = 0 . 2 ​ e 2 − 4" at bounding box center [269, 197] width 225 height 13
click at [182, 210] on div at bounding box center [169, 216] width 25 height 13
click at [389, 194] on button "Done" at bounding box center [396, 196] width 18 height 18
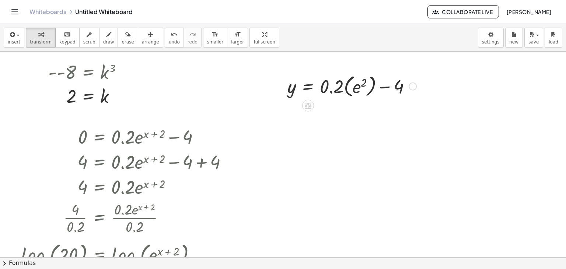
click at [355, 86] on div at bounding box center [352, 85] width 136 height 27
click at [355, 86] on div at bounding box center [343, 85] width 118 height 25
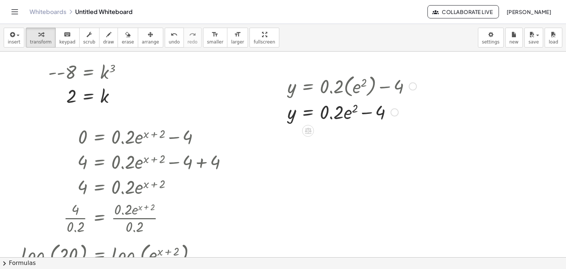
click at [351, 107] on div at bounding box center [352, 111] width 136 height 25
click at [347, 114] on div at bounding box center [352, 111] width 136 height 25
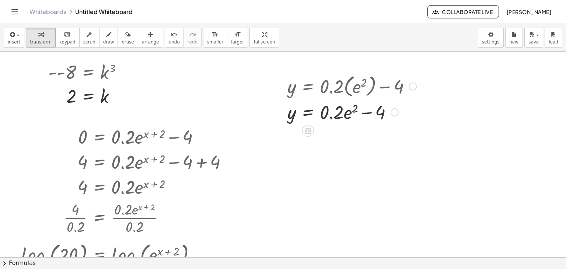
click at [376, 113] on div at bounding box center [352, 111] width 136 height 25
click at [365, 109] on div at bounding box center [352, 111] width 136 height 25
drag, startPoint x: 383, startPoint y: 112, endPoint x: 279, endPoint y: 124, distance: 103.8
click at [279, 124] on div "y = + · 0.2 · ( e 2 ) − 4 − 4 y = + · 0.2 · e 2 − 4 Fix a mistake Transform lin…" at bounding box center [348, 98] width 145 height 56
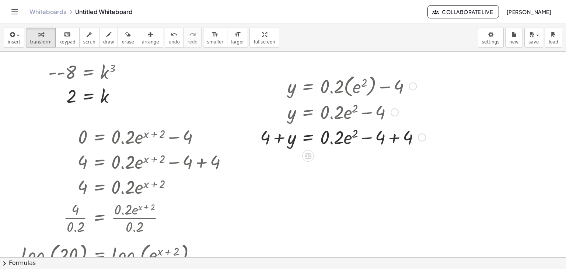
click at [371, 138] on div at bounding box center [342, 136] width 173 height 25
click at [384, 139] on div at bounding box center [342, 136] width 173 height 25
click at [395, 136] on div at bounding box center [342, 136] width 173 height 25
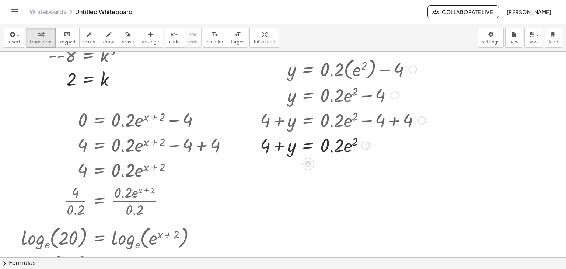
scroll to position [257, 0]
drag, startPoint x: 340, startPoint y: 152, endPoint x: 281, endPoint y: 180, distance: 65.4
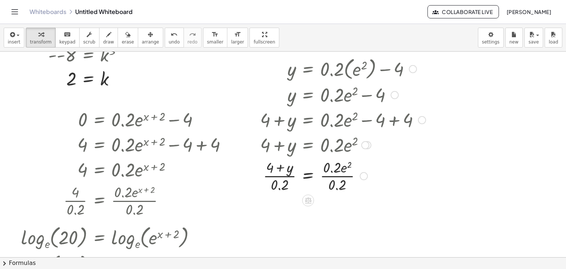
click at [272, 184] on div at bounding box center [342, 175] width 173 height 37
click at [276, 182] on div at bounding box center [342, 175] width 173 height 37
click at [277, 178] on div at bounding box center [342, 175] width 173 height 37
click at [278, 177] on div at bounding box center [342, 175] width 173 height 37
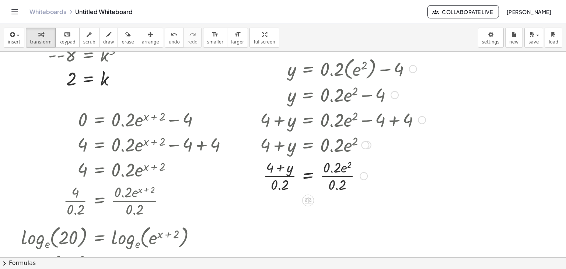
click at [339, 163] on div at bounding box center [342, 175] width 173 height 37
click at [334, 176] on div at bounding box center [342, 175] width 173 height 37
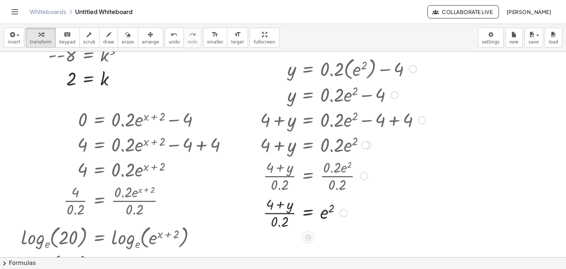
drag, startPoint x: 278, startPoint y: 185, endPoint x: 316, endPoint y: 189, distance: 37.4
click at [316, 189] on div at bounding box center [352, 175] width 193 height 37
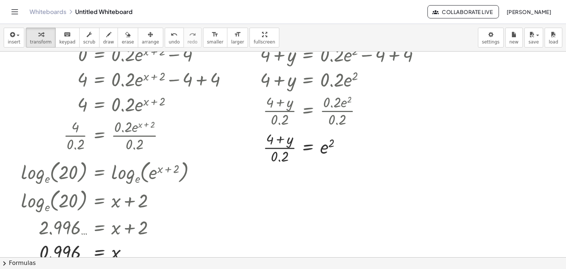
scroll to position [323, 0]
drag, startPoint x: 284, startPoint y: 151, endPoint x: 275, endPoint y: 154, distance: 10.3
click at [275, 154] on div at bounding box center [342, 146] width 173 height 37
drag, startPoint x: 286, startPoint y: 161, endPoint x: 350, endPoint y: 150, distance: 65.0
click at [350, 150] on div at bounding box center [342, 146] width 173 height 37
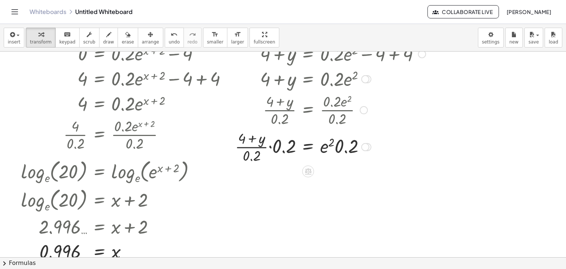
click at [275, 155] on div at bounding box center [330, 146] width 198 height 37
click at [282, 139] on div at bounding box center [328, 146] width 201 height 39
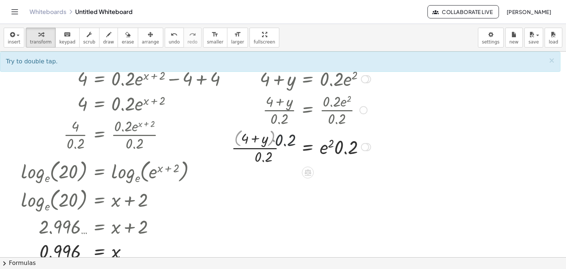
click at [273, 154] on div at bounding box center [328, 146] width 201 height 39
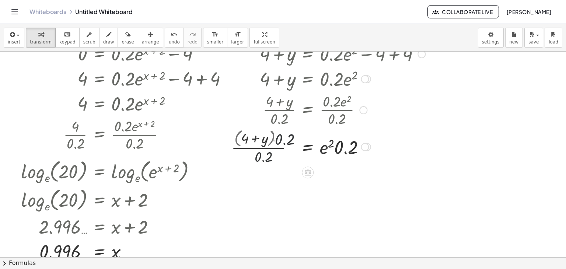
click at [273, 154] on div at bounding box center [328, 146] width 201 height 39
click at [283, 137] on div at bounding box center [328, 146] width 201 height 39
click at [283, 137] on div at bounding box center [324, 146] width 208 height 37
click at [270, 153] on div at bounding box center [324, 146] width 208 height 37
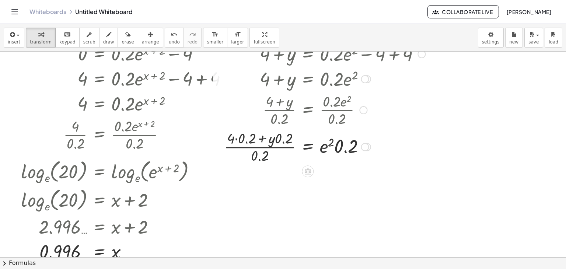
click at [270, 153] on div at bounding box center [324, 146] width 208 height 37
click at [265, 155] on div at bounding box center [324, 146] width 208 height 37
click at [263, 145] on div at bounding box center [324, 146] width 208 height 37
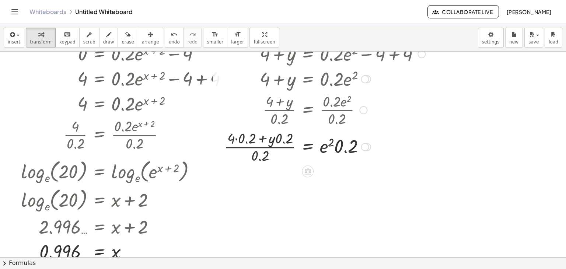
click at [263, 145] on div at bounding box center [324, 146] width 208 height 37
click at [170, 34] on icon "undo" at bounding box center [173, 34] width 7 height 9
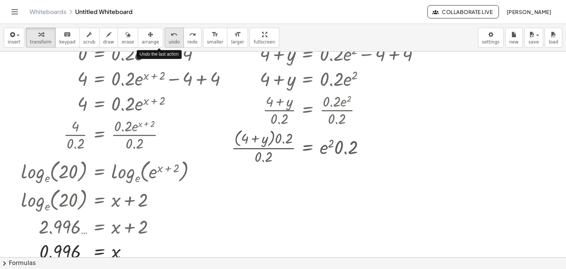
click at [170, 34] on icon "undo" at bounding box center [173, 34] width 7 height 9
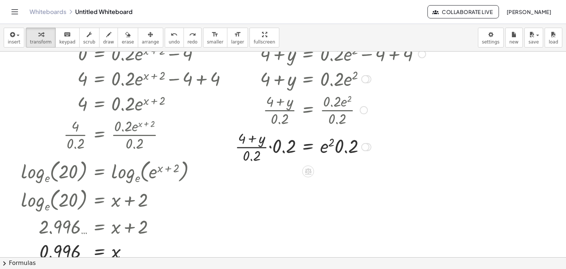
click at [282, 151] on div at bounding box center [330, 146] width 198 height 37
click at [272, 148] on div at bounding box center [328, 146] width 201 height 39
drag, startPoint x: 283, startPoint y: 140, endPoint x: 255, endPoint y: 165, distance: 37.8
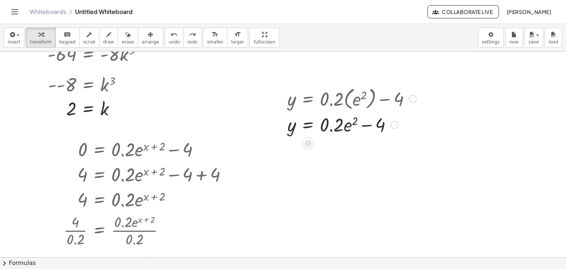
scroll to position [228, 0]
drag, startPoint x: 335, startPoint y: 129, endPoint x: 299, endPoint y: 139, distance: 37.6
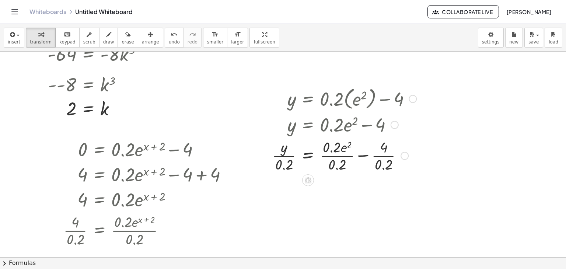
click at [346, 161] on div at bounding box center [343, 155] width 151 height 37
click at [356, 166] on div at bounding box center [343, 155] width 151 height 37
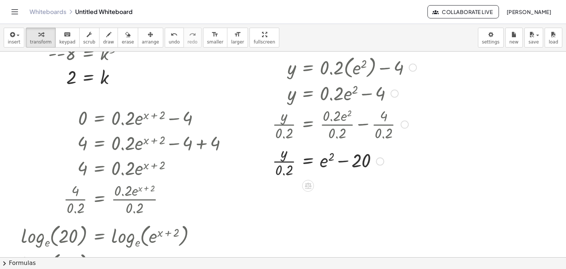
scroll to position [257, 0]
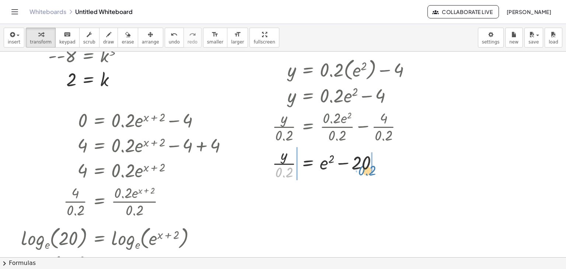
drag, startPoint x: 310, startPoint y: 168, endPoint x: 367, endPoint y: 171, distance: 56.5
click at [367, 171] on div at bounding box center [343, 162] width 151 height 37
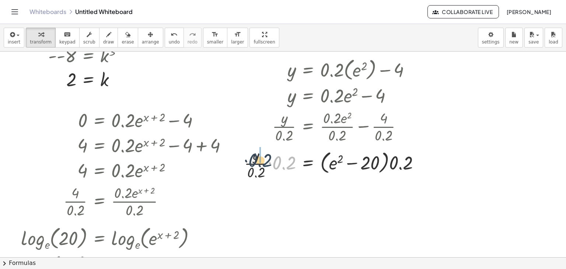
drag, startPoint x: 283, startPoint y: 168, endPoint x: 260, endPoint y: 163, distance: 24.0
click at [260, 163] on div at bounding box center [334, 162] width 189 height 37
click at [260, 163] on div at bounding box center [259, 118] width 11 height 129
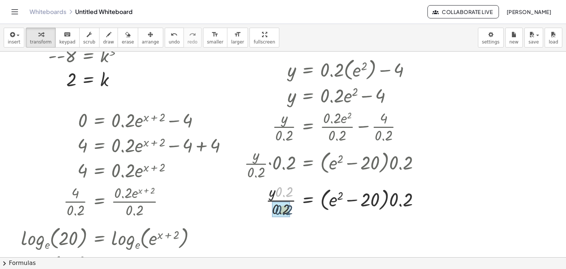
drag, startPoint x: 285, startPoint y: 191, endPoint x: 285, endPoint y: 210, distance: 18.4
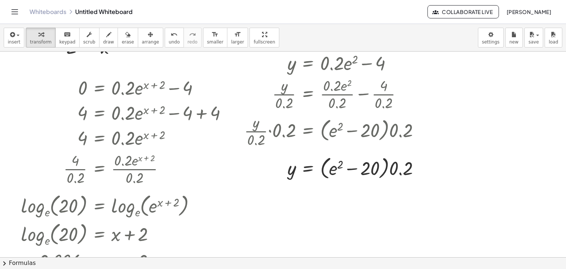
scroll to position [289, 0]
click at [383, 173] on div at bounding box center [334, 168] width 189 height 28
drag, startPoint x: 395, startPoint y: 168, endPoint x: 348, endPoint y: 164, distance: 47.3
click at [348, 164] on div at bounding box center [334, 168] width 189 height 28
click at [398, 171] on div at bounding box center [339, 167] width 198 height 25
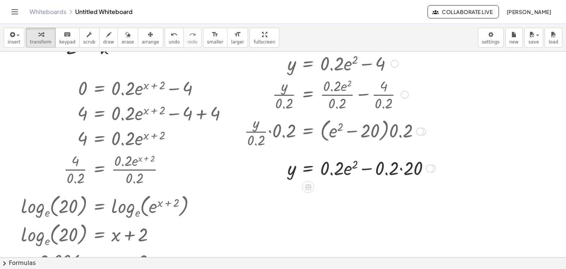
click at [406, 168] on div at bounding box center [339, 167] width 198 height 25
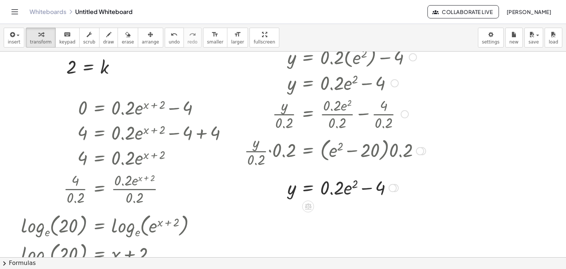
scroll to position [271, 0]
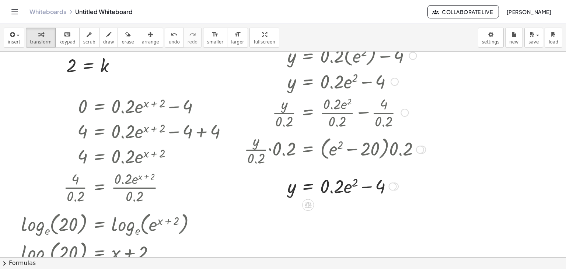
click at [342, 193] on div at bounding box center [334, 185] width 189 height 25
click at [339, 192] on div at bounding box center [334, 185] width 189 height 25
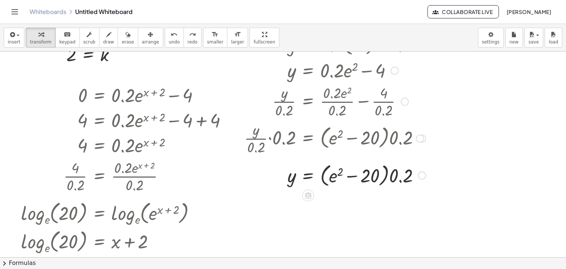
scroll to position [281, 0]
click at [357, 177] on div at bounding box center [334, 175] width 189 height 28
drag, startPoint x: 339, startPoint y: 189, endPoint x: 285, endPoint y: 199, distance: 55.5
click at [285, 199] on div "3 = log k ( , + · 8 · x − · 2 · x 2 ) k 3 = + · 8 · x − · 2 · x 2 + k 3 − k 3 =…" at bounding box center [283, 79] width 566 height 619
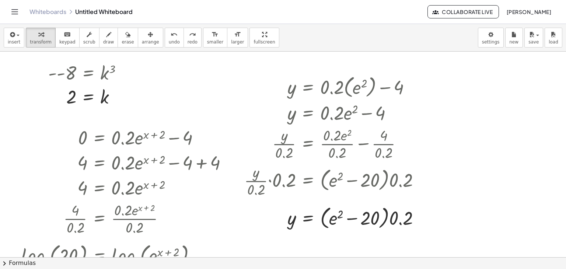
scroll to position [244, 0]
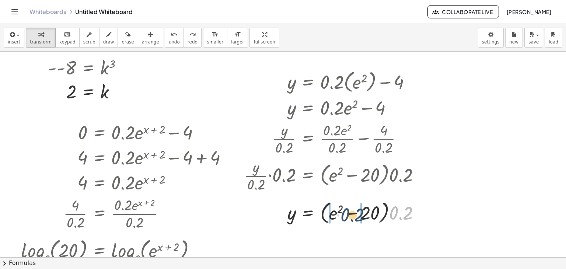
drag, startPoint x: 410, startPoint y: 214, endPoint x: 361, endPoint y: 216, distance: 49.0
click at [364, 216] on div at bounding box center [339, 211] width 198 height 25
drag, startPoint x: 364, startPoint y: 212, endPoint x: 406, endPoint y: 212, distance: 42.0
click at [406, 212] on div at bounding box center [334, 212] width 189 height 28
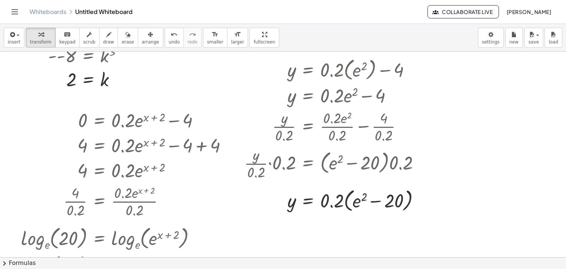
scroll to position [257, 0]
click at [367, 197] on div at bounding box center [334, 199] width 189 height 28
click at [364, 199] on div at bounding box center [334, 199] width 189 height 28
click at [356, 204] on div at bounding box center [334, 199] width 189 height 28
drag, startPoint x: 364, startPoint y: 196, endPoint x: 355, endPoint y: 205, distance: 13.3
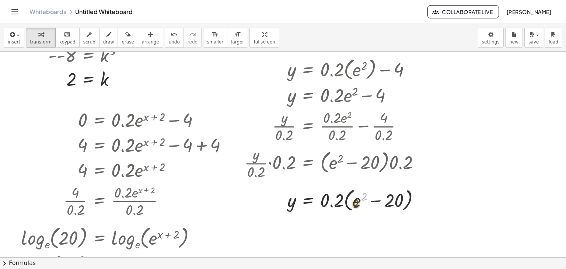
click at [355, 205] on div at bounding box center [334, 199] width 189 height 28
drag, startPoint x: 356, startPoint y: 201, endPoint x: 404, endPoint y: 203, distance: 47.2
drag, startPoint x: 382, startPoint y: 199, endPoint x: 432, endPoint y: 203, distance: 49.5
click at [432, 203] on div at bounding box center [343, 199] width 206 height 27
drag, startPoint x: 341, startPoint y: 202, endPoint x: 296, endPoint y: 220, distance: 48.4
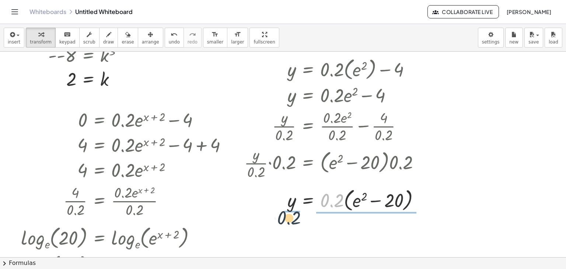
click at [296, 220] on div "3 = log k ( , + · 8 · x − · 2 · x 2 ) k 3 = + · 8 · x − · 2 · x 2 + k 3 − k 3 =…" at bounding box center [283, 104] width 566 height 619
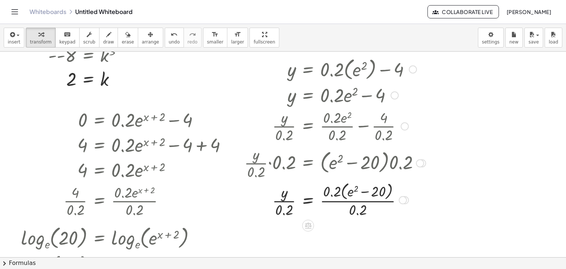
click at [356, 208] on div at bounding box center [334, 199] width 189 height 39
click at [365, 205] on div at bounding box center [334, 199] width 189 height 37
drag, startPoint x: 360, startPoint y: 198, endPoint x: 327, endPoint y: 202, distance: 33.8
click at [327, 202] on div at bounding box center [334, 199] width 189 height 37
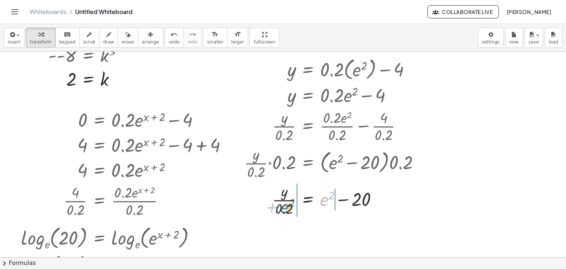
drag, startPoint x: 327, startPoint y: 202, endPoint x: 287, endPoint y: 210, distance: 40.4
click at [287, 210] on div at bounding box center [334, 199] width 189 height 37
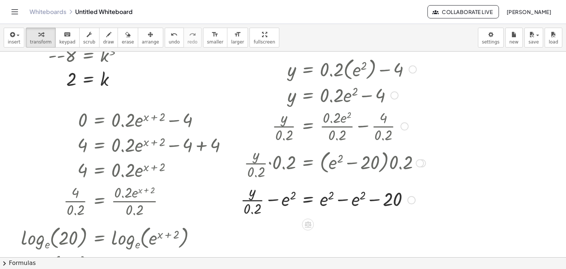
click at [357, 205] on div at bounding box center [333, 199] width 192 height 37
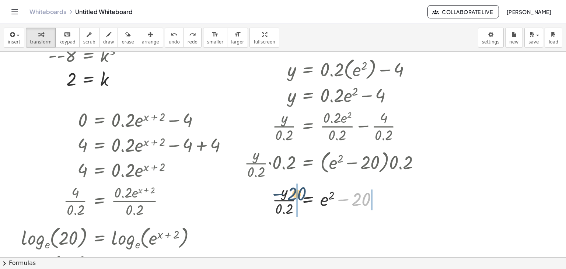
drag, startPoint x: 359, startPoint y: 205, endPoint x: 295, endPoint y: 199, distance: 64.7
click at [295, 199] on div at bounding box center [334, 199] width 189 height 37
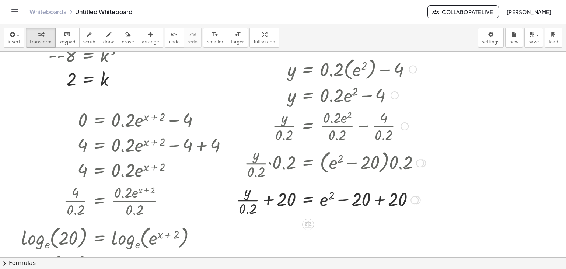
click at [359, 204] on div at bounding box center [330, 199] width 197 height 37
click at [385, 199] on div at bounding box center [330, 199] width 197 height 37
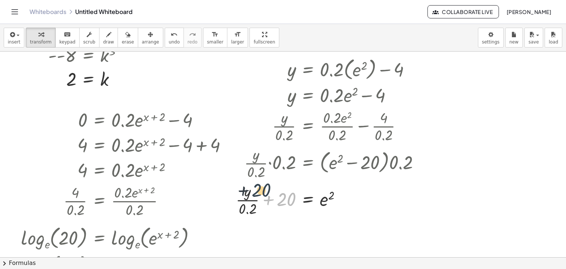
drag, startPoint x: 283, startPoint y: 196, endPoint x: 258, endPoint y: 187, distance: 26.8
click at [258, 187] on div at bounding box center [330, 199] width 197 height 37
drag, startPoint x: 284, startPoint y: 205, endPoint x: 237, endPoint y: 205, distance: 46.8
drag, startPoint x: 242, startPoint y: 202, endPoint x: 250, endPoint y: 211, distance: 11.7
click at [250, 211] on div at bounding box center [330, 199] width 197 height 37
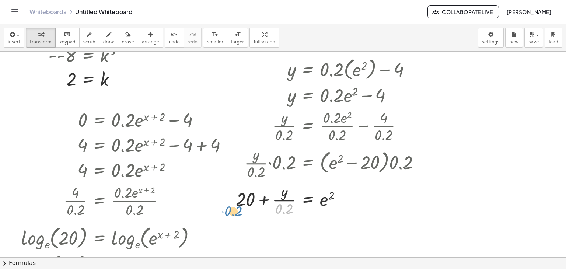
drag, startPoint x: 283, startPoint y: 207, endPoint x: 228, endPoint y: 196, distance: 56.5
click at [228, 196] on div "y = + · 0.2 · ( e 2 ) − 4 y = + · 0.2 · e 2 − 4 · y · 0.2 = + · 0.2 · e 2 · 0.2…" at bounding box center [328, 136] width 206 height 166
drag, startPoint x: 283, startPoint y: 215, endPoint x: 238, endPoint y: 212, distance: 44.7
click at [238, 212] on div at bounding box center [330, 199] width 197 height 37
drag, startPoint x: 225, startPoint y: 194, endPoint x: 235, endPoint y: 219, distance: 26.7
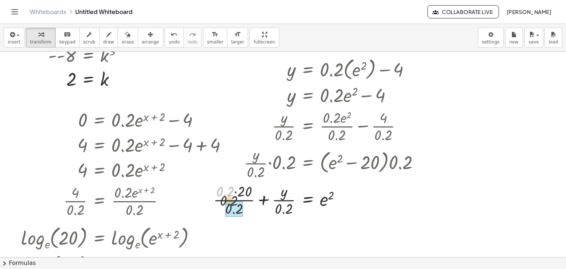
click at [235, 219] on div "y = + · 0.2 · ( e 2 ) − 4 y = + · 0.2 · e 2 − 4 · y · 0.2 = + · 0.2 · e 2 · 0.2…" at bounding box center [316, 136] width 229 height 166
drag, startPoint x: 285, startPoint y: 205, endPoint x: 355, endPoint y: 203, distance: 70.0
click at [355, 203] on div at bounding box center [330, 199] width 197 height 37
drag, startPoint x: 283, startPoint y: 210, endPoint x: 341, endPoint y: 204, distance: 57.7
click at [341, 204] on div at bounding box center [330, 199] width 197 height 37
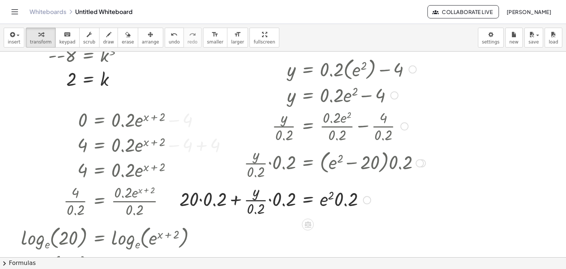
click at [209, 196] on div at bounding box center [302, 199] width 253 height 37
click at [285, 205] on div at bounding box center [321, 199] width 216 height 37
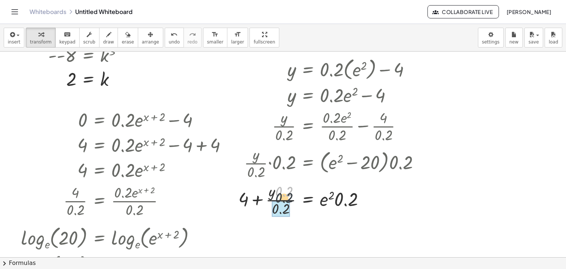
drag, startPoint x: 284, startPoint y: 194, endPoint x: 284, endPoint y: 213, distance: 18.4
drag, startPoint x: 352, startPoint y: 204, endPoint x: 328, endPoint y: 204, distance: 23.6
click at [328, 204] on div at bounding box center [334, 199] width 189 height 25
drag, startPoint x: 335, startPoint y: 201, endPoint x: 342, endPoint y: 204, distance: 8.3
click at [342, 204] on div at bounding box center [334, 199] width 189 height 25
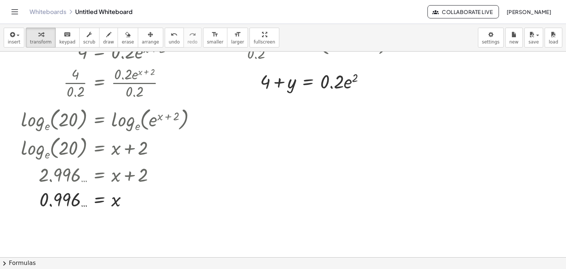
scroll to position [367, 0]
